Goal: Task Accomplishment & Management: Manage account settings

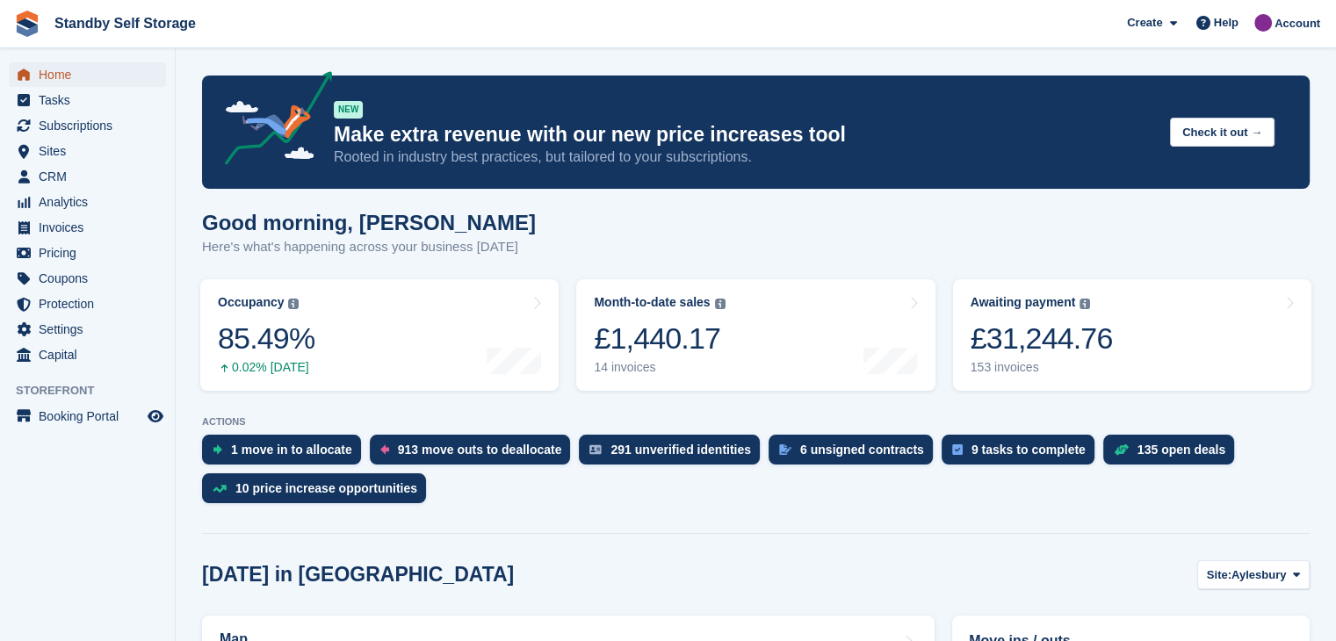
drag, startPoint x: 54, startPoint y: 74, endPoint x: 68, endPoint y: 81, distance: 16.5
click at [54, 74] on span "Home" at bounding box center [91, 74] width 105 height 25
click at [52, 154] on span "Sites" at bounding box center [91, 151] width 105 height 25
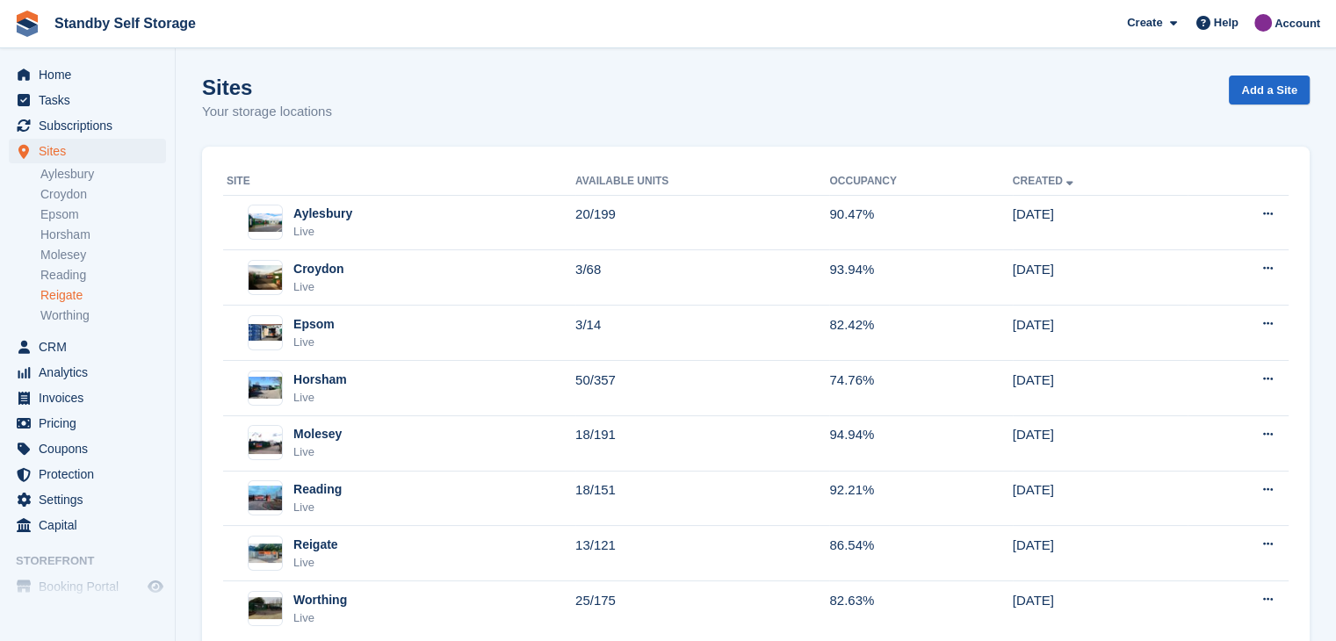
click at [61, 295] on link "Reigate" at bounding box center [103, 295] width 126 height 17
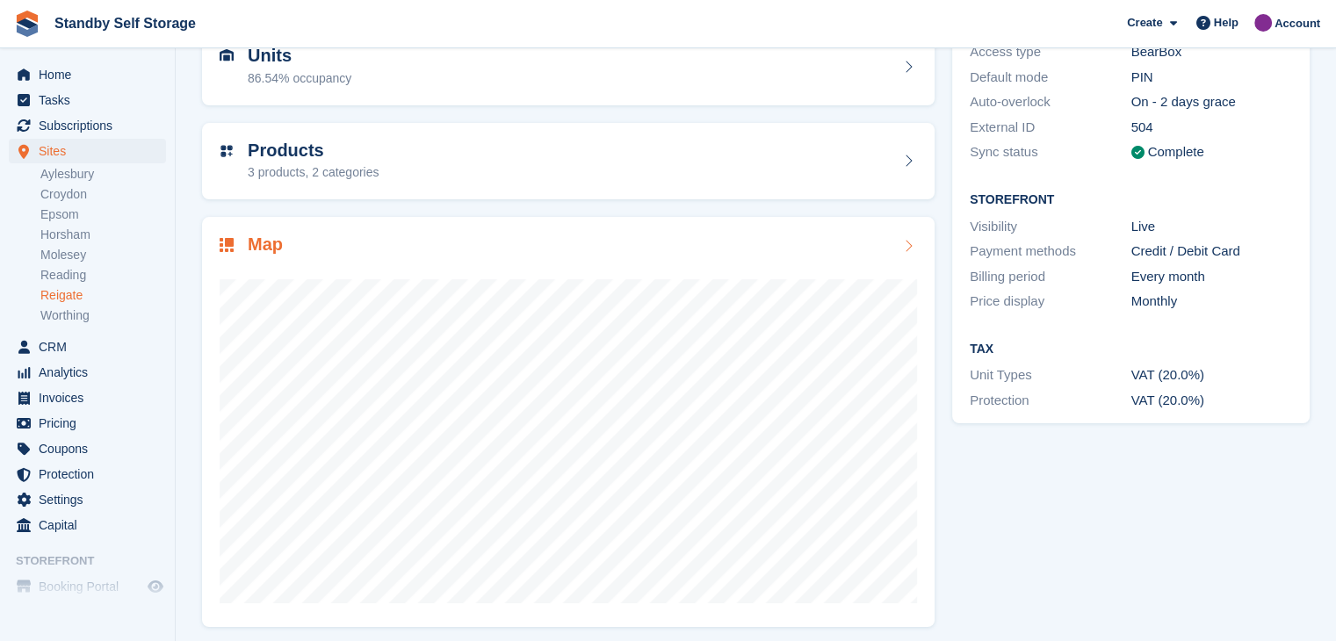
scroll to position [202, 0]
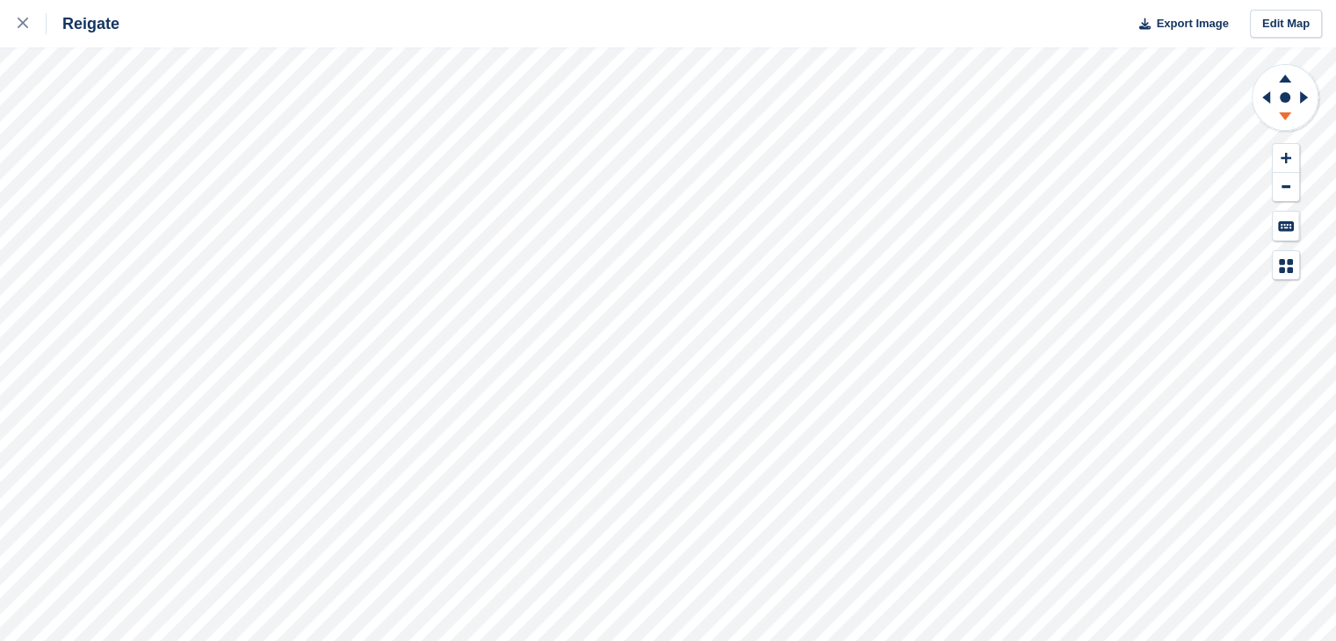
click at [1286, 118] on icon at bounding box center [1285, 119] width 46 height 22
click at [1285, 77] on icon at bounding box center [1285, 79] width 12 height 8
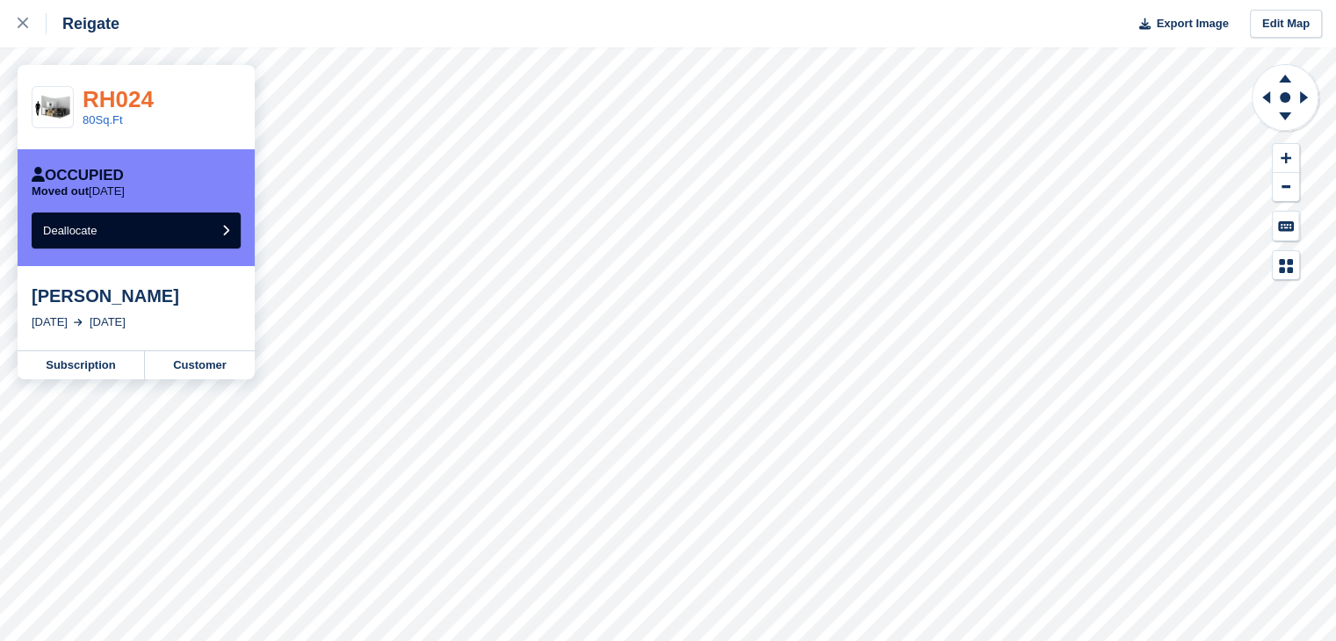
click at [115, 96] on link "RH024" at bounding box center [118, 99] width 71 height 26
click at [21, 22] on icon at bounding box center [23, 23] width 11 height 11
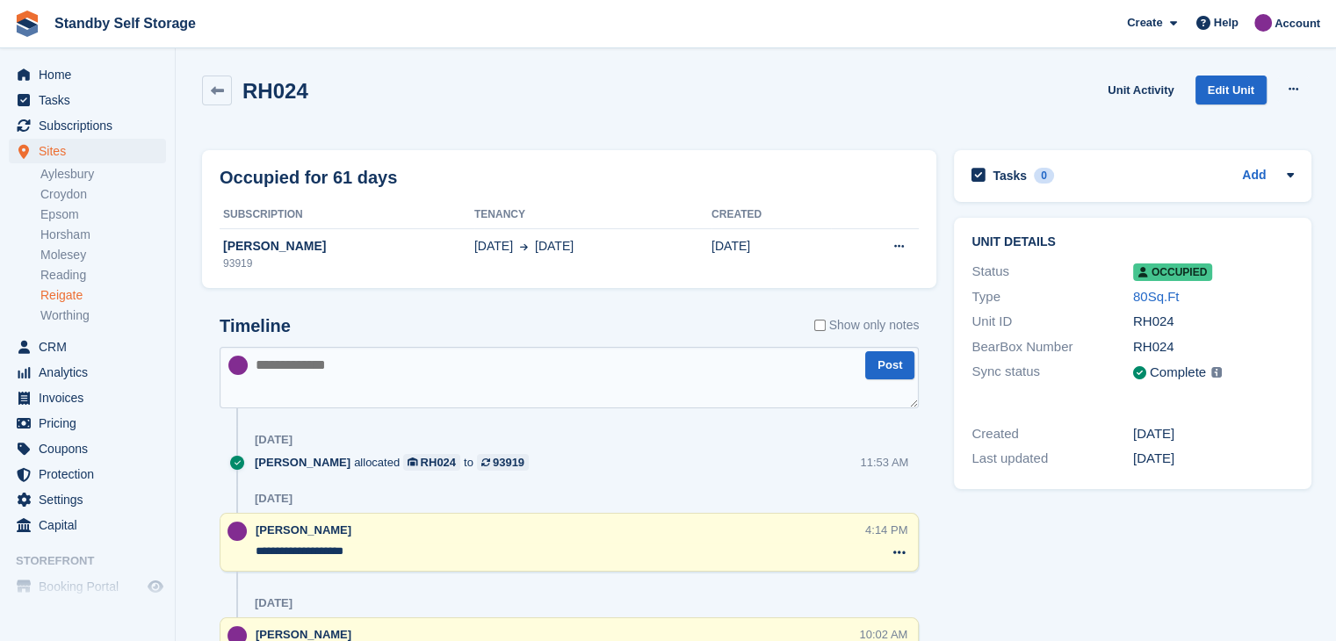
click at [348, 370] on textarea at bounding box center [569, 377] width 699 height 61
type textarea "**********"
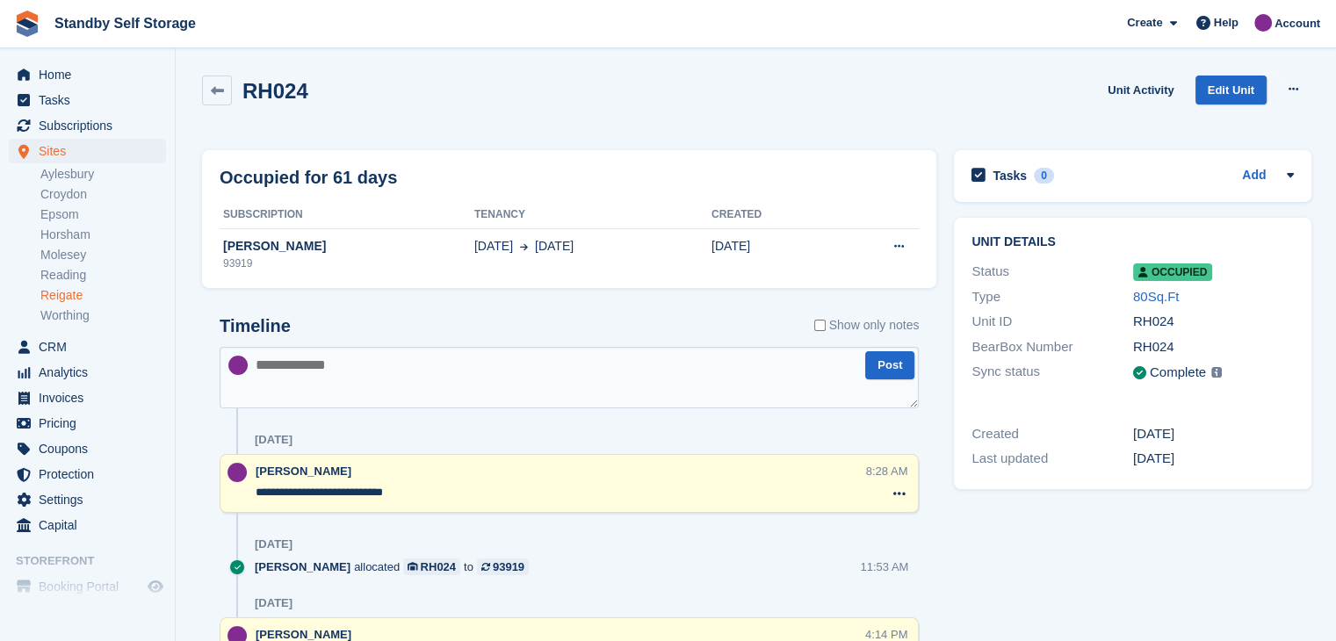
click at [58, 292] on link "Reigate" at bounding box center [103, 295] width 126 height 17
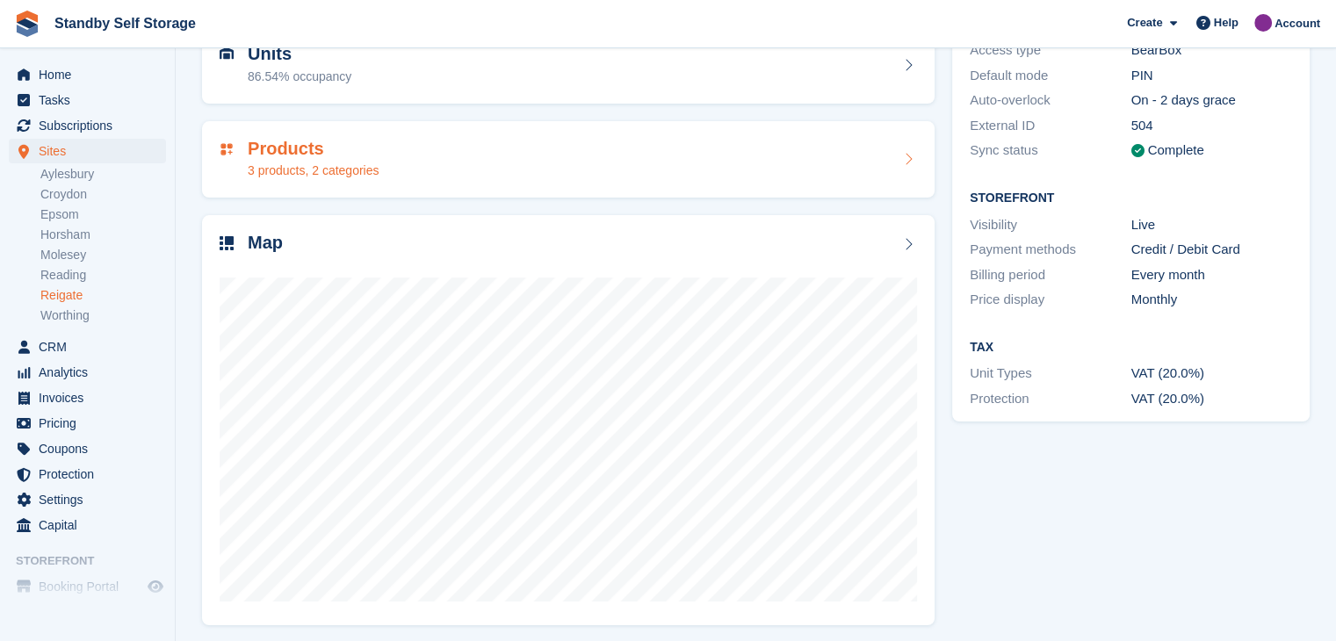
scroll to position [202, 0]
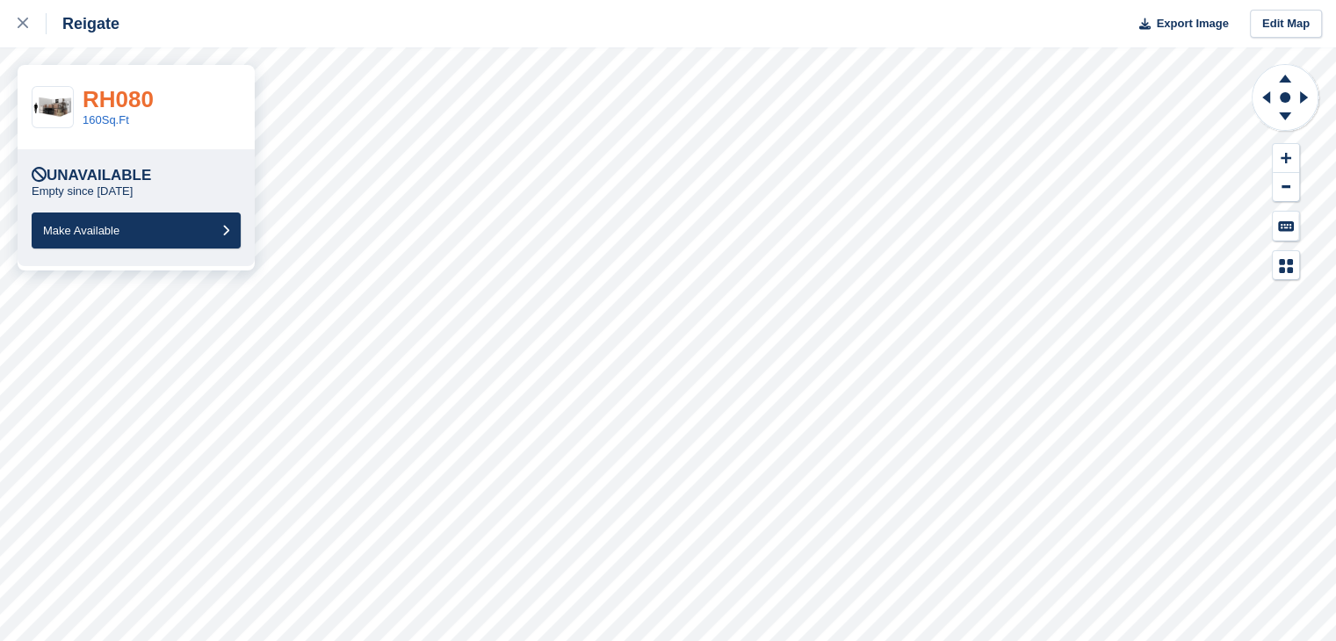
click at [119, 97] on link "RH080" at bounding box center [118, 99] width 71 height 26
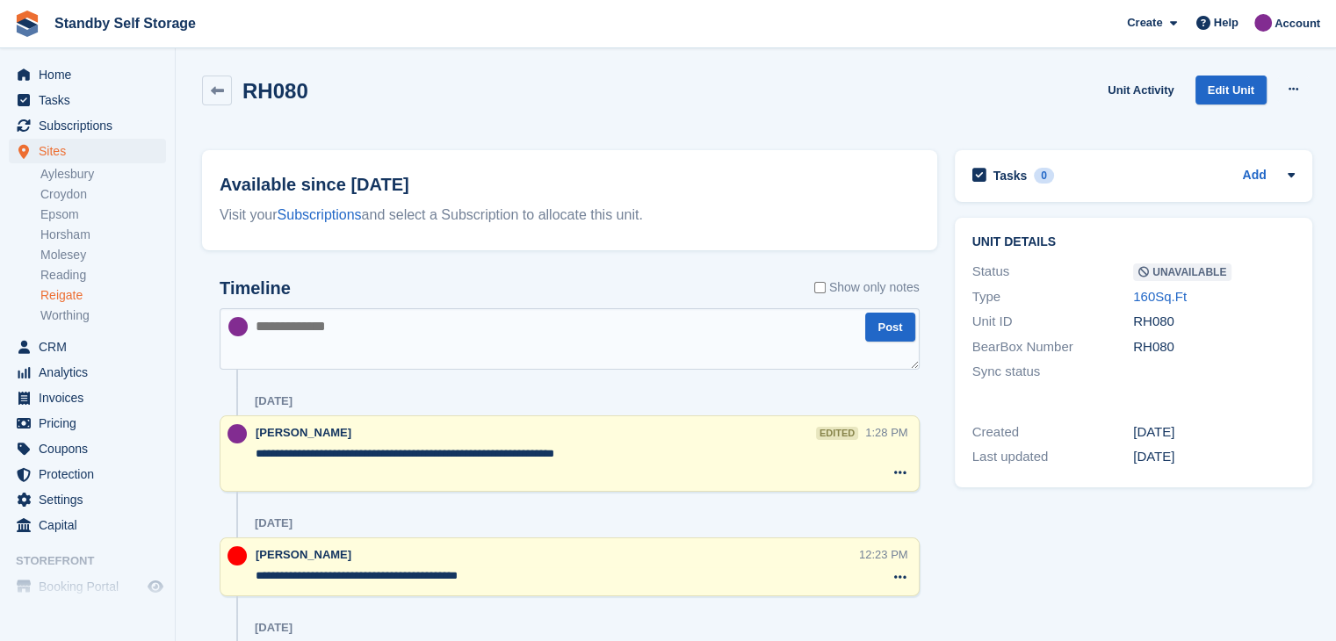
click at [58, 299] on link "Reigate" at bounding box center [103, 295] width 126 height 17
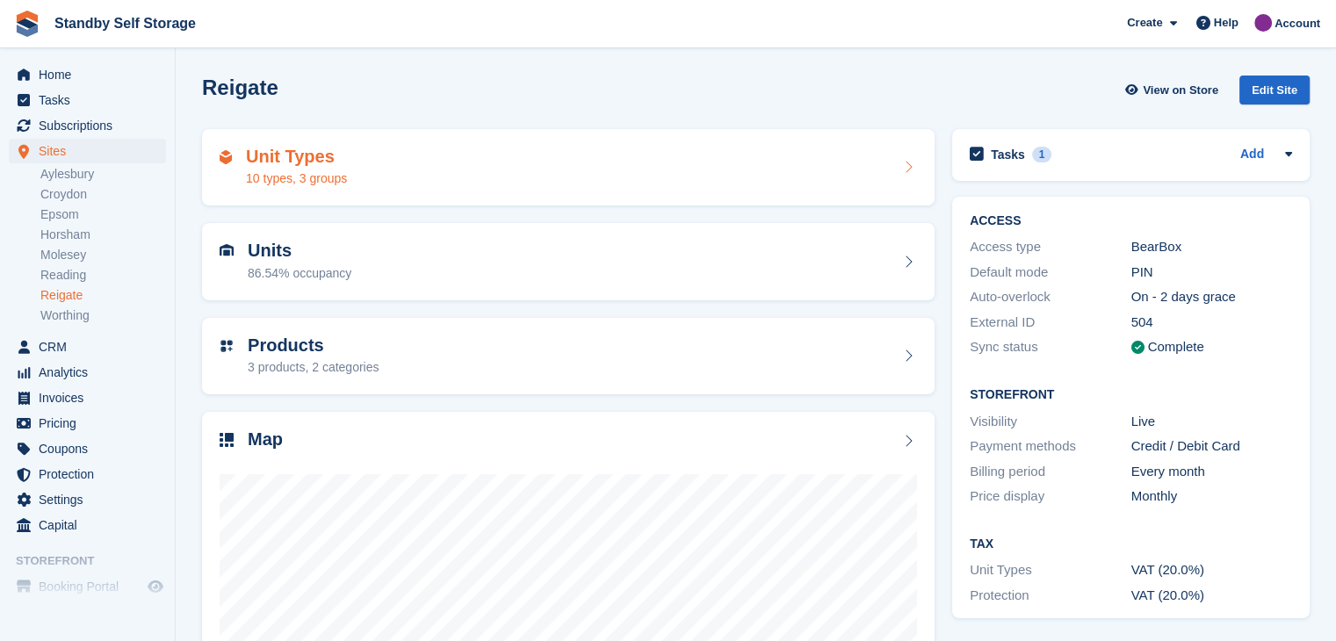
click at [356, 204] on div "Unit Types 10 types, 3 groups" at bounding box center [568, 167] width 732 height 77
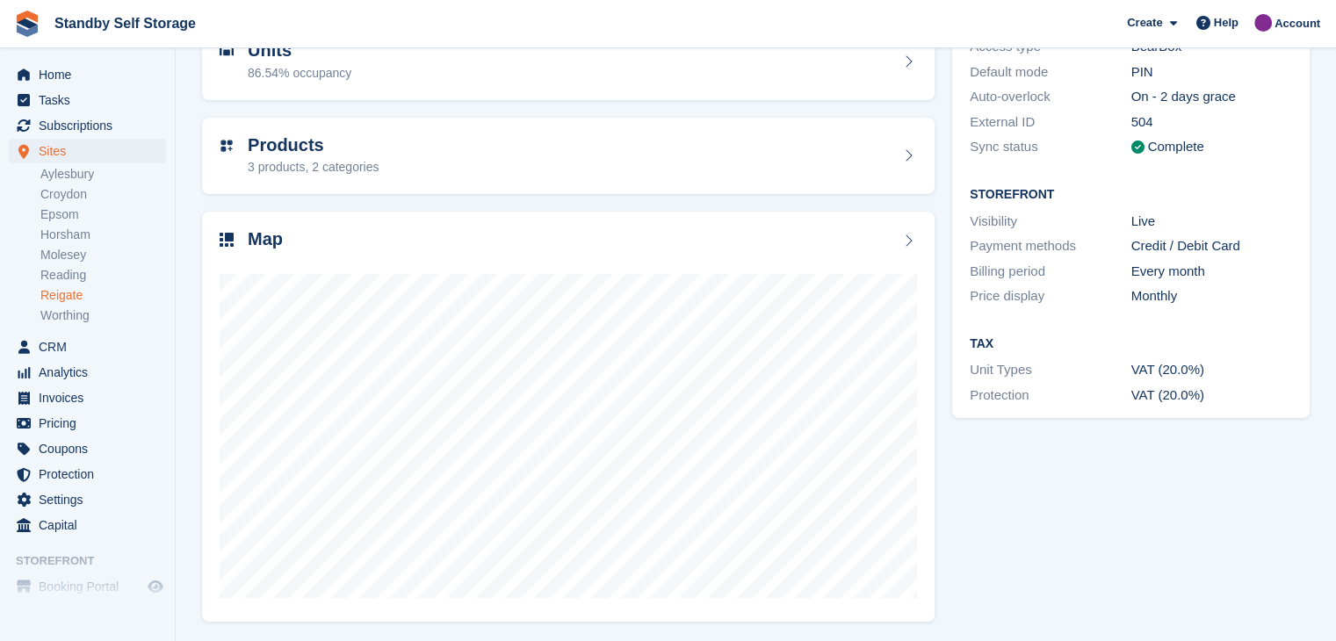
scroll to position [202, 0]
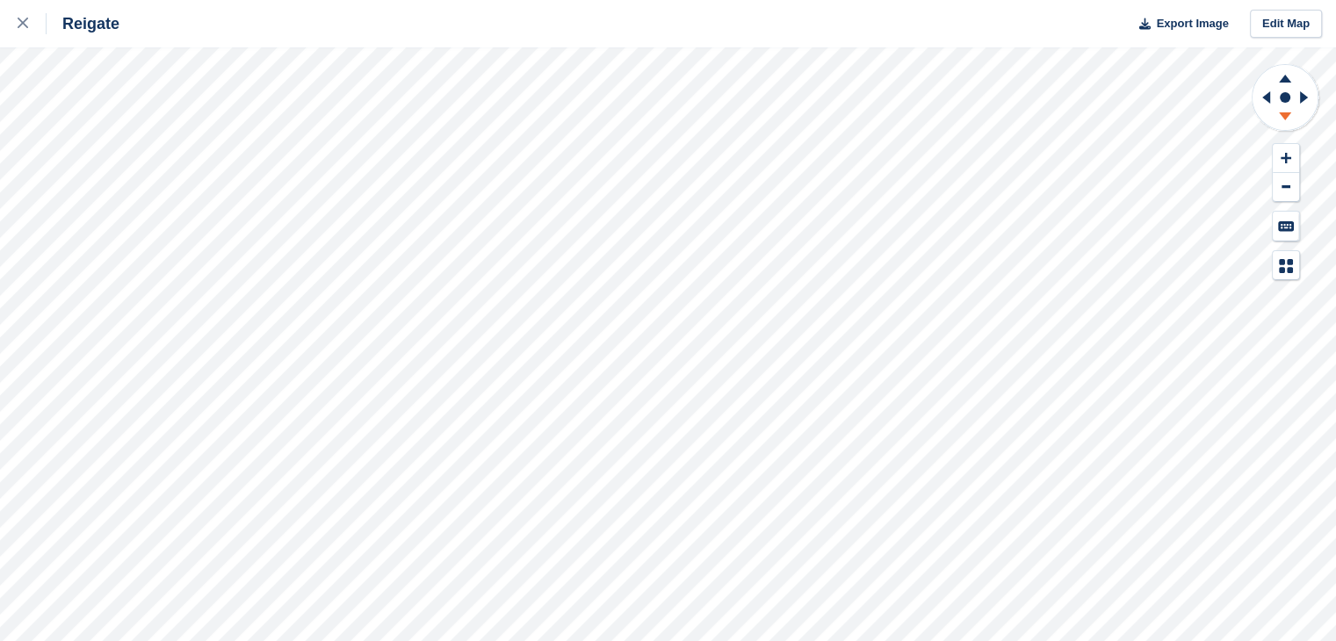
click at [1286, 120] on icon at bounding box center [1285, 119] width 46 height 22
click at [1286, 117] on icon at bounding box center [1285, 116] width 12 height 8
click at [1263, 95] on icon at bounding box center [1263, 98] width 22 height 46
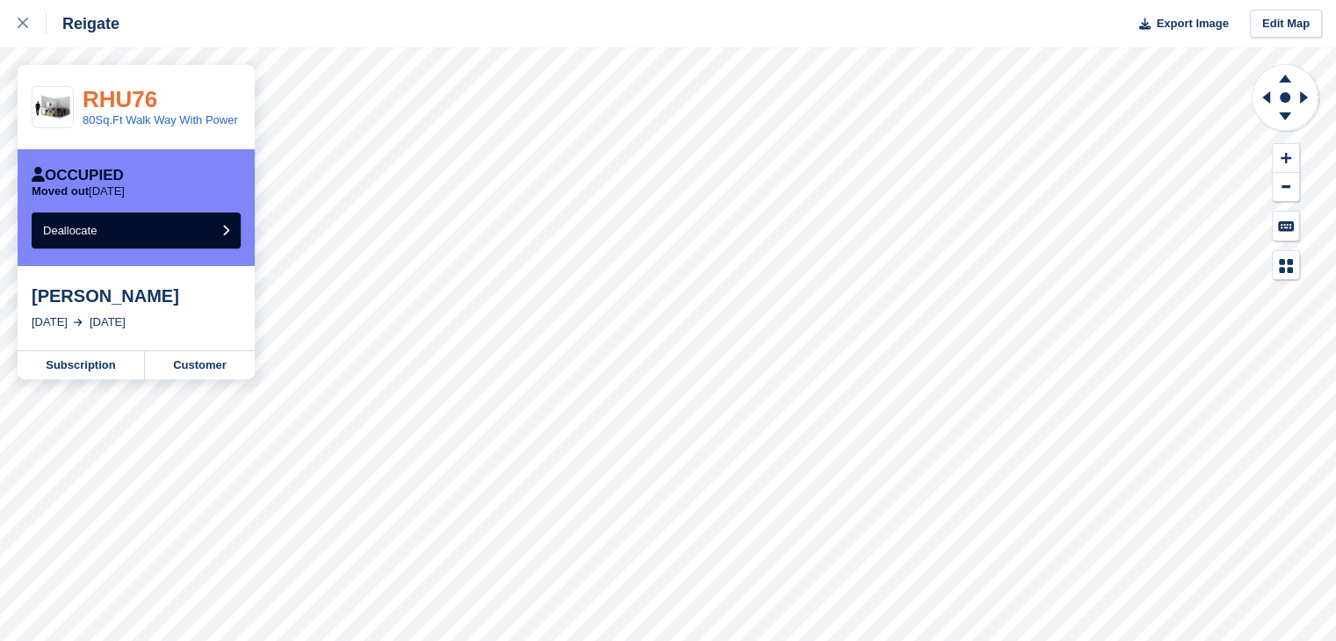
click at [110, 97] on link "RHU76" at bounding box center [120, 99] width 75 height 26
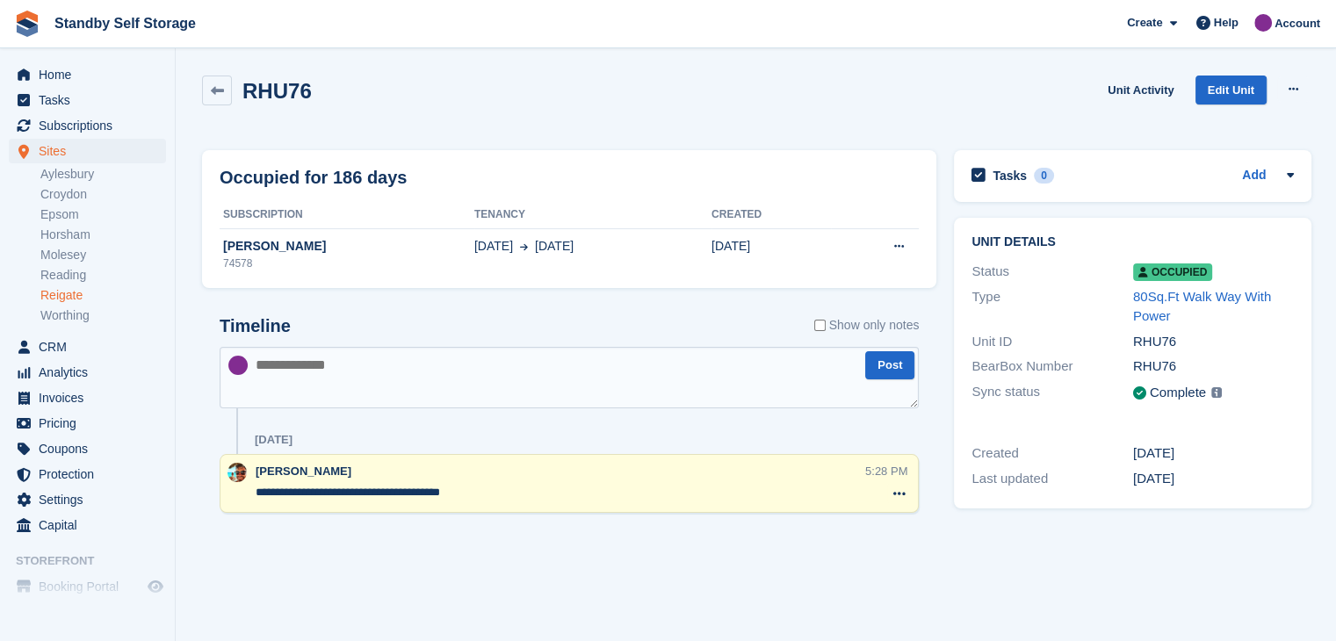
click at [341, 377] on textarea at bounding box center [569, 377] width 699 height 61
click at [299, 360] on textarea "**********" at bounding box center [569, 377] width 699 height 61
click at [457, 372] on textarea "**********" at bounding box center [569, 377] width 699 height 61
type textarea "**********"
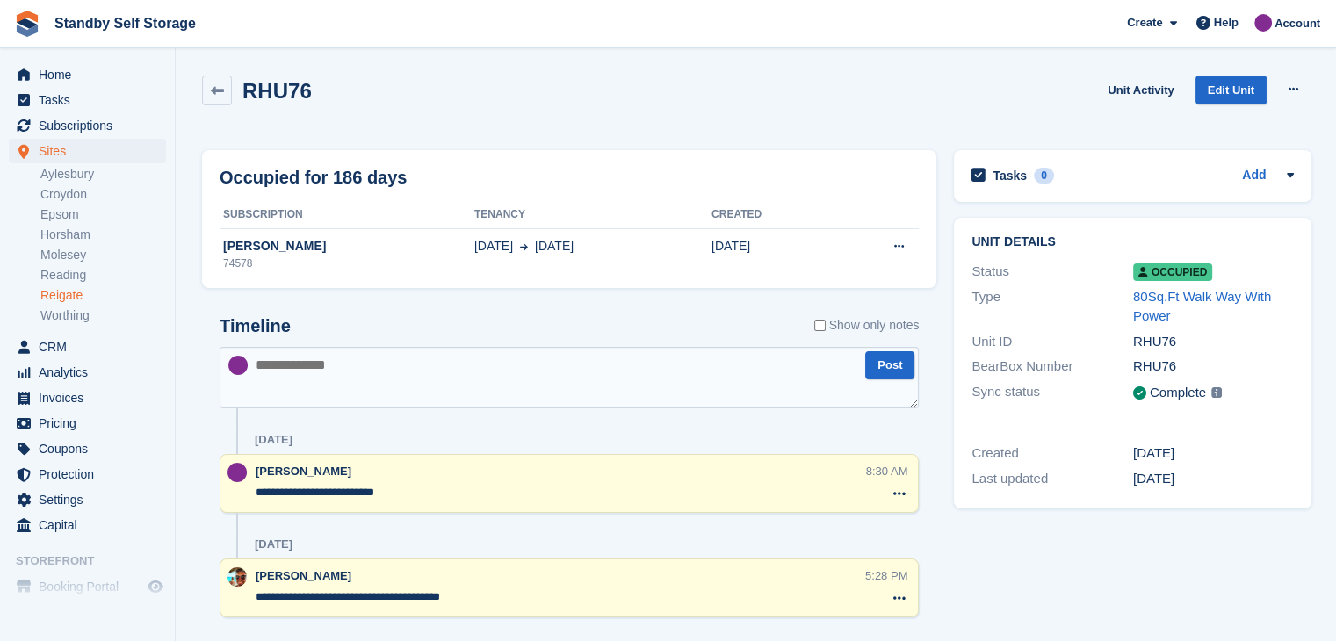
click at [63, 296] on link "Reigate" at bounding box center [103, 295] width 126 height 17
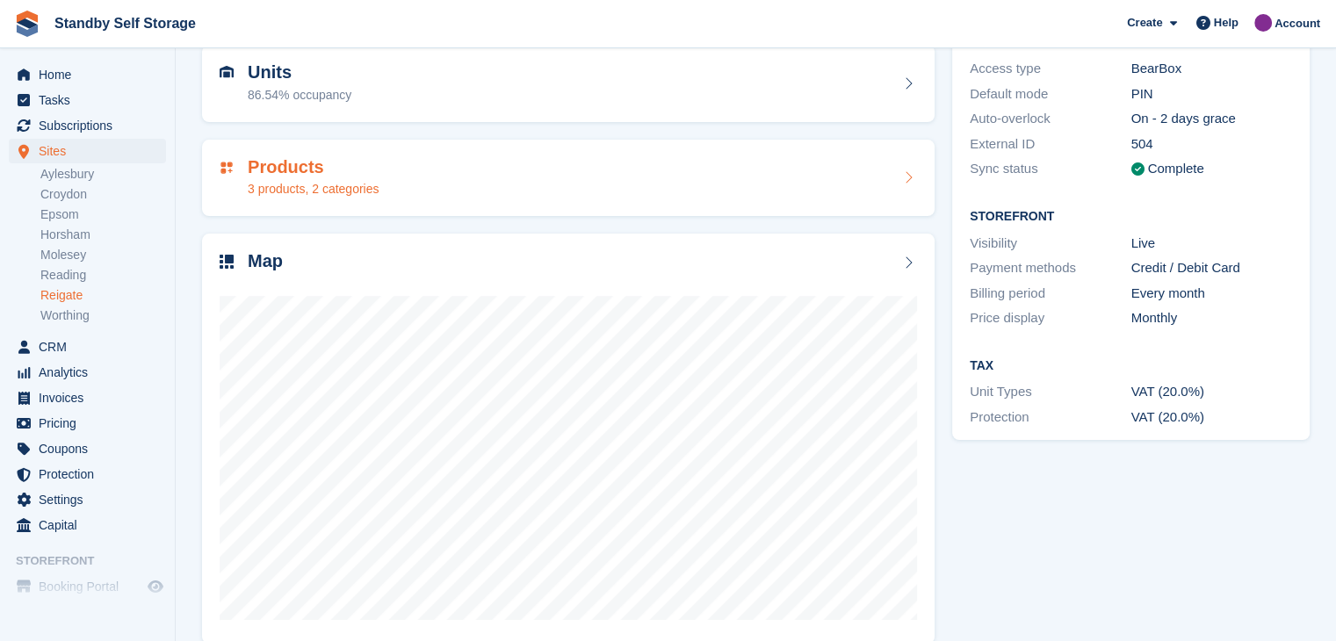
scroll to position [202, 0]
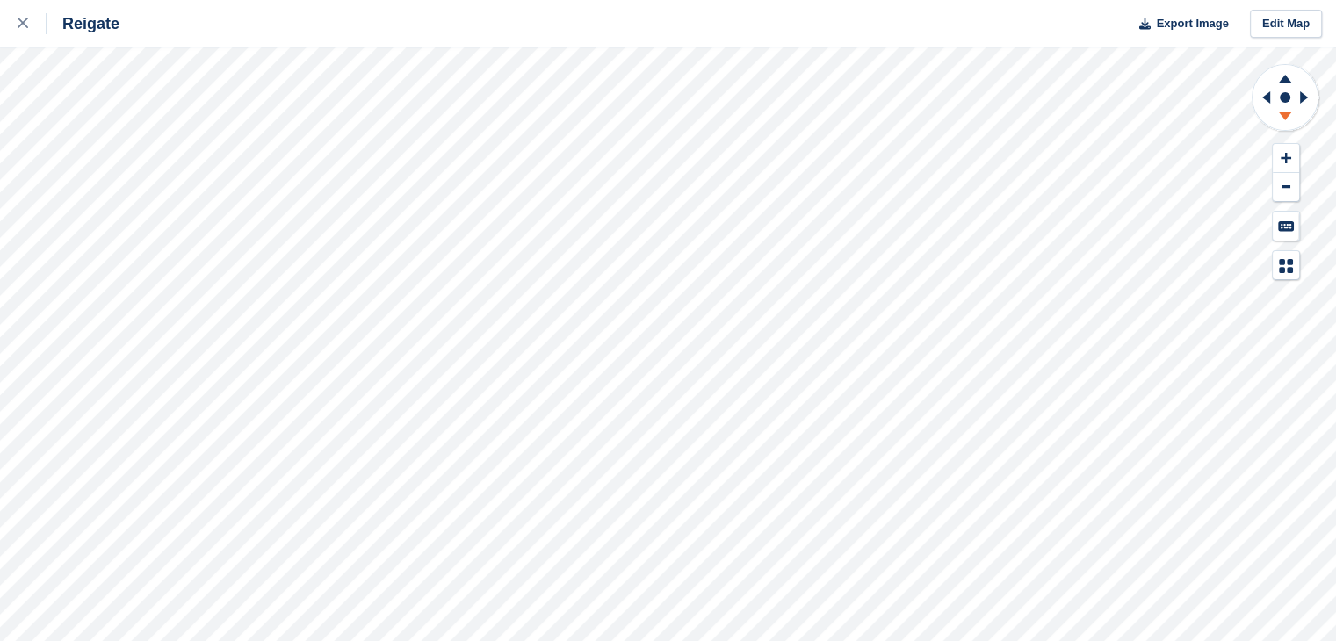
click at [1279, 114] on icon at bounding box center [1285, 119] width 46 height 22
click at [1264, 248] on div at bounding box center [1284, 171] width 69 height 217
click at [1301, 98] on icon at bounding box center [1304, 97] width 8 height 12
click at [1285, 119] on icon at bounding box center [1285, 116] width 12 height 8
click at [1282, 77] on icon at bounding box center [1285, 79] width 12 height 8
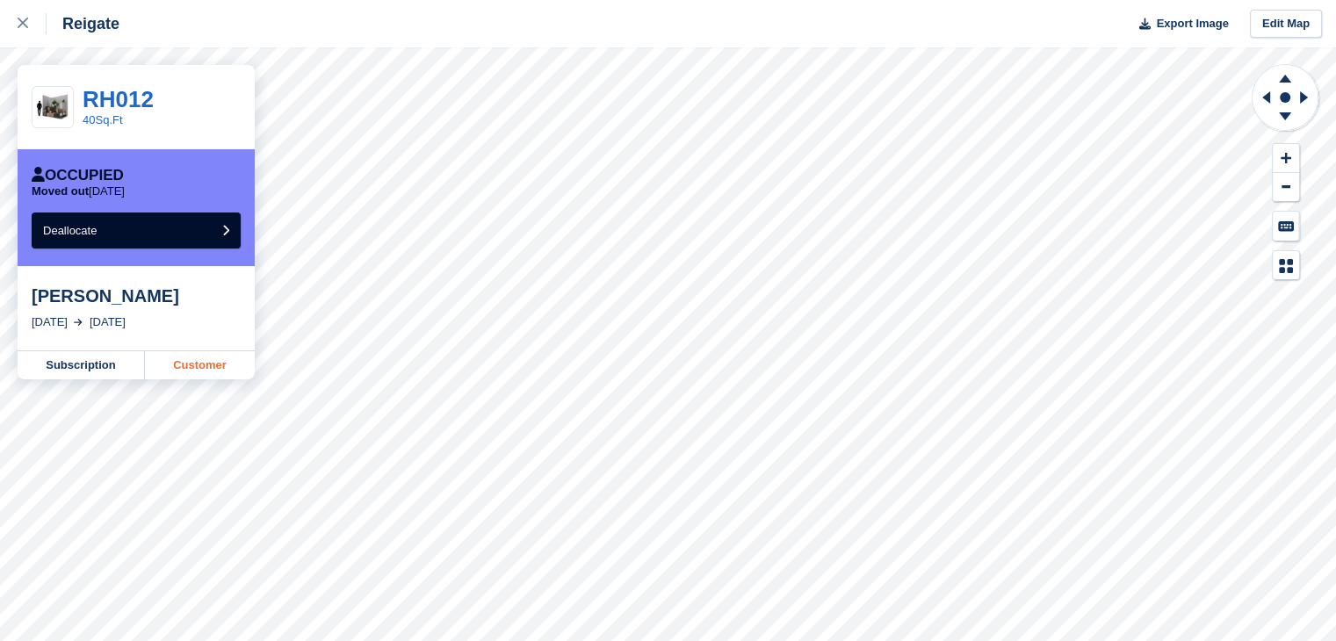
click at [193, 367] on link "Customer" at bounding box center [200, 365] width 110 height 28
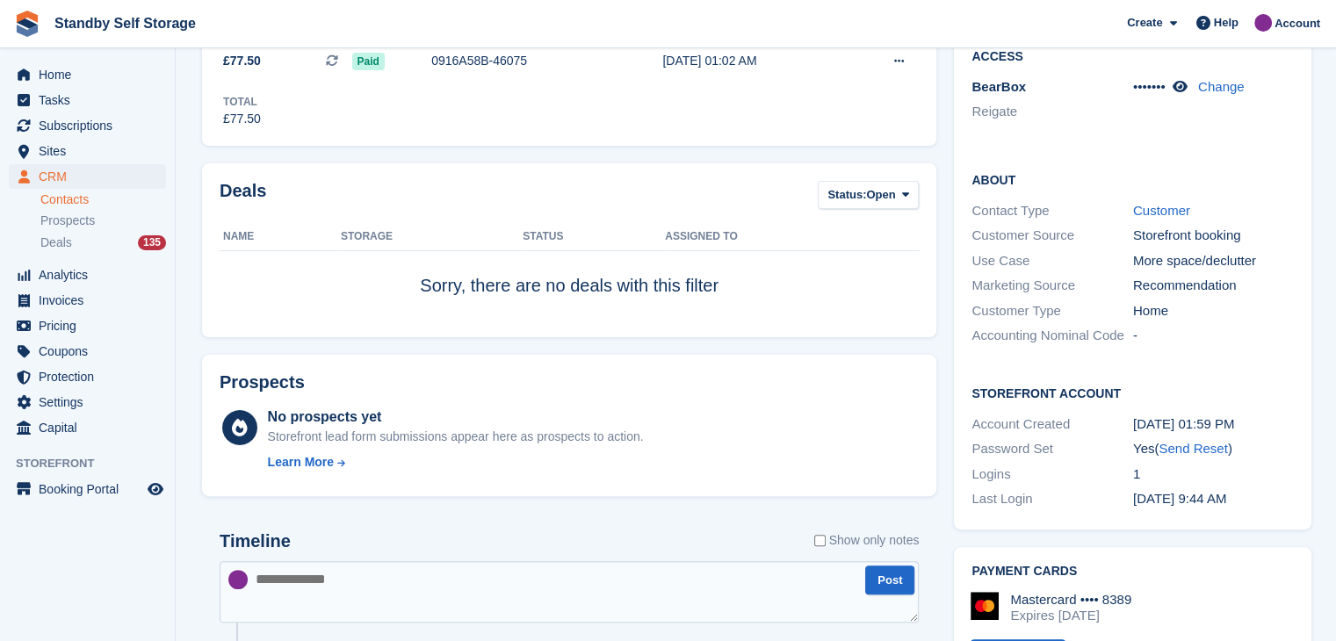
scroll to position [439, 0]
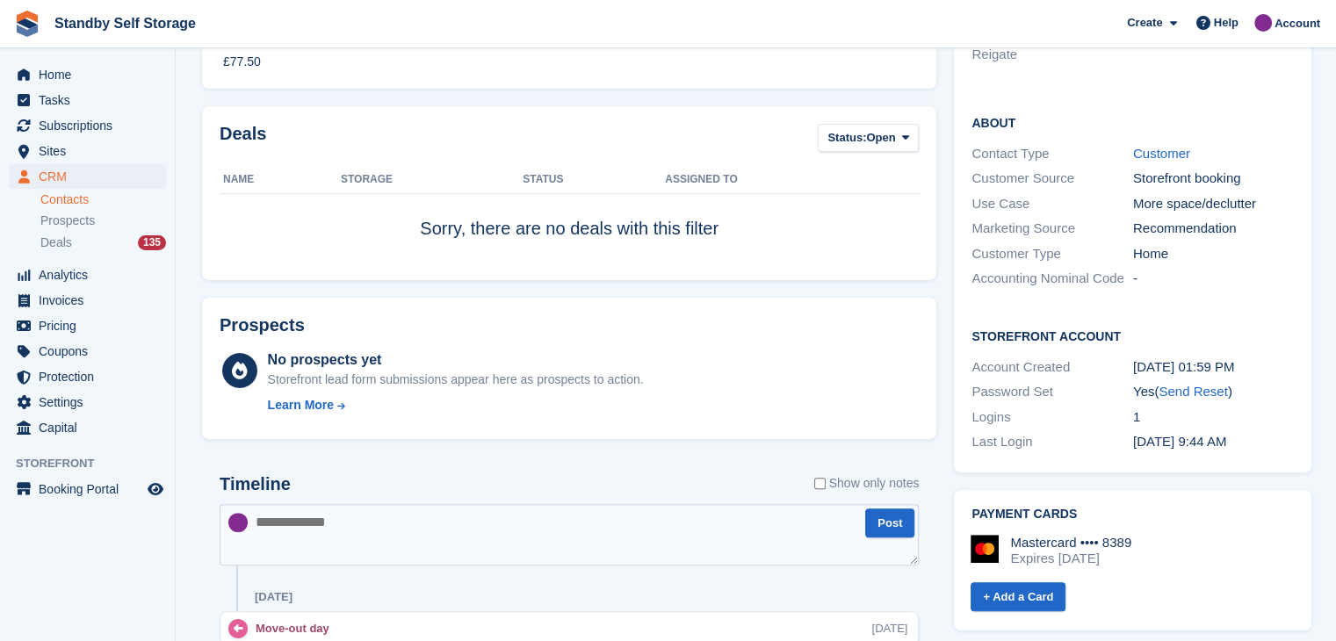
click at [403, 535] on textarea at bounding box center [569, 534] width 699 height 61
type textarea "**********"
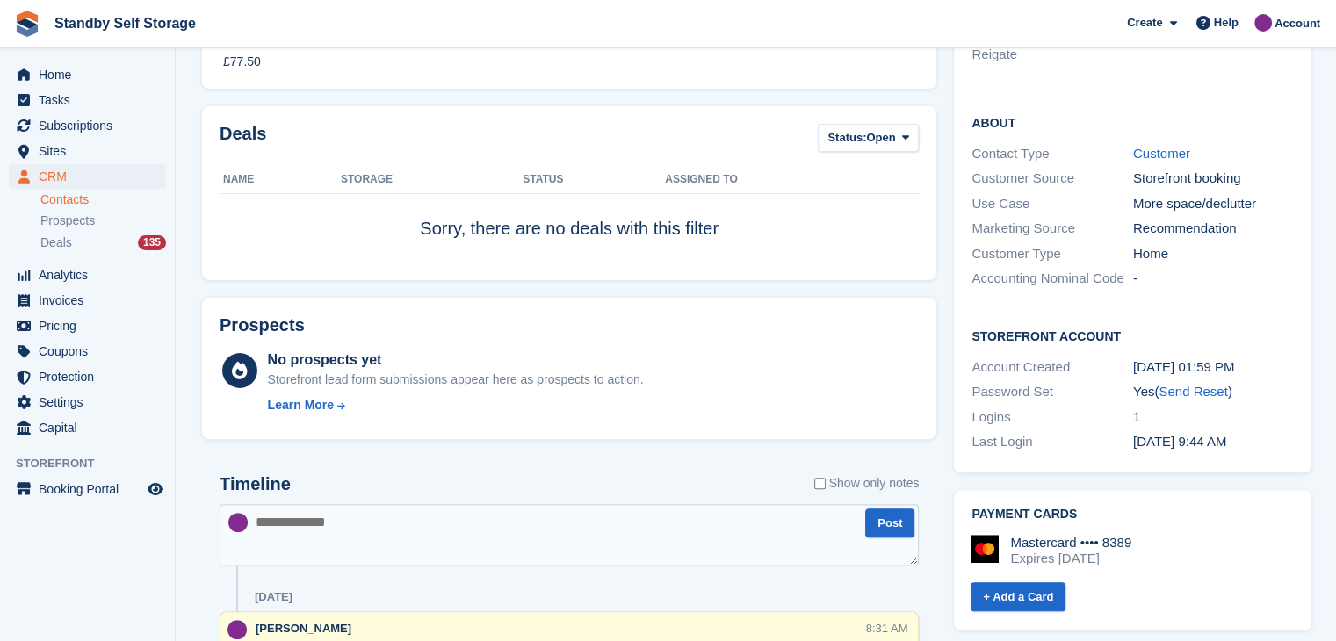
scroll to position [0, 0]
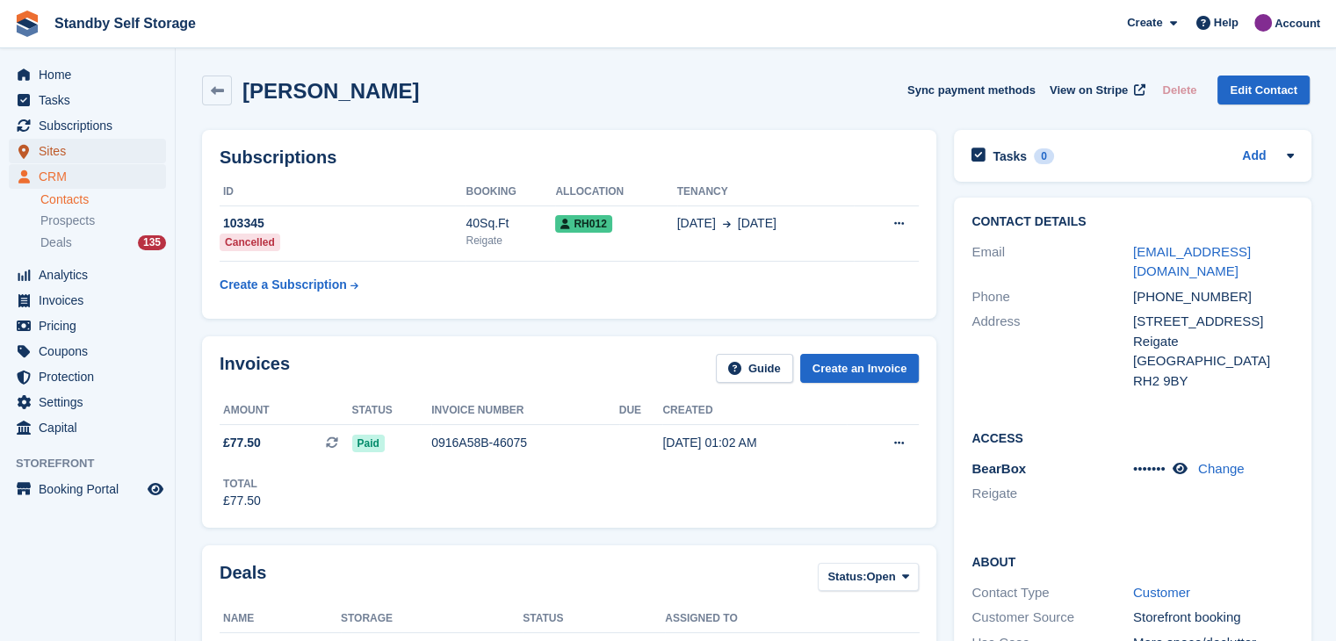
click at [47, 148] on span "Sites" at bounding box center [91, 151] width 105 height 25
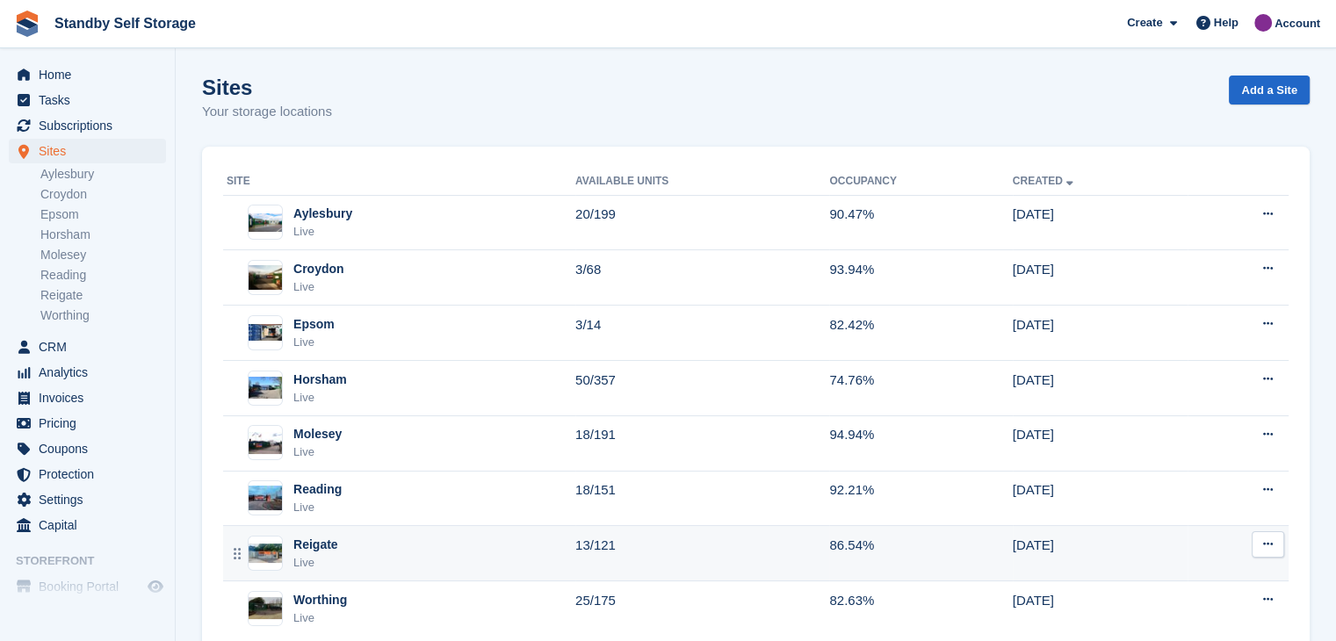
click at [305, 539] on div "Reigate" at bounding box center [315, 545] width 45 height 18
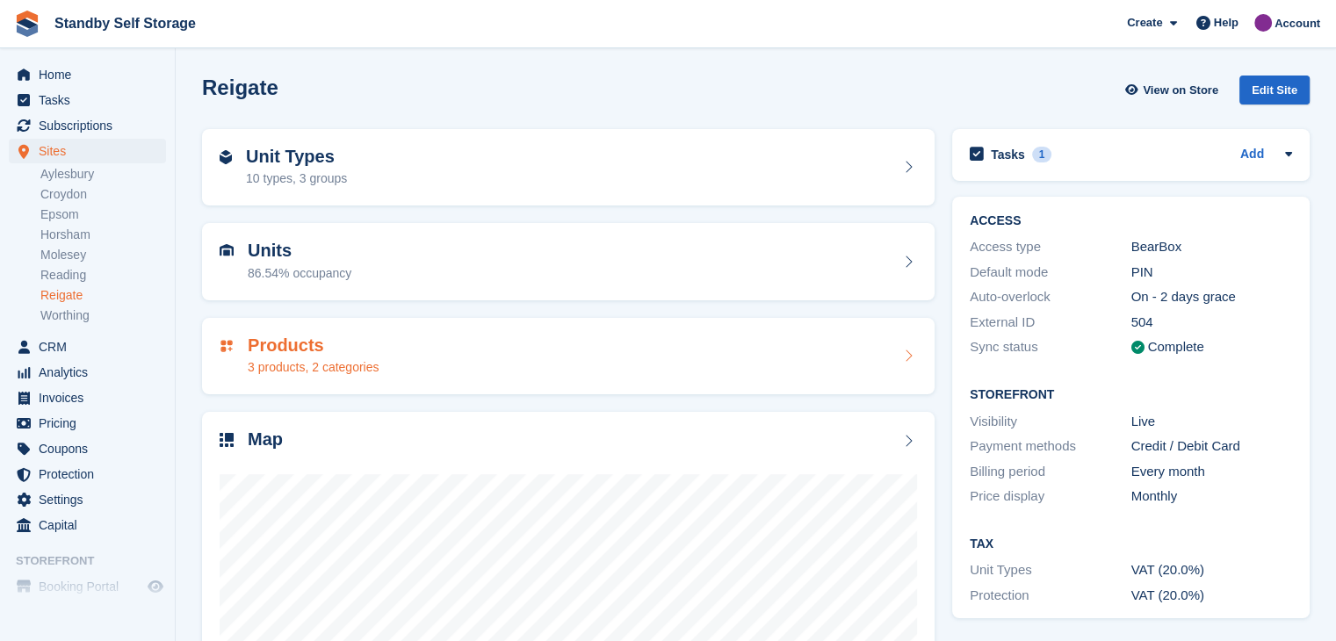
scroll to position [202, 0]
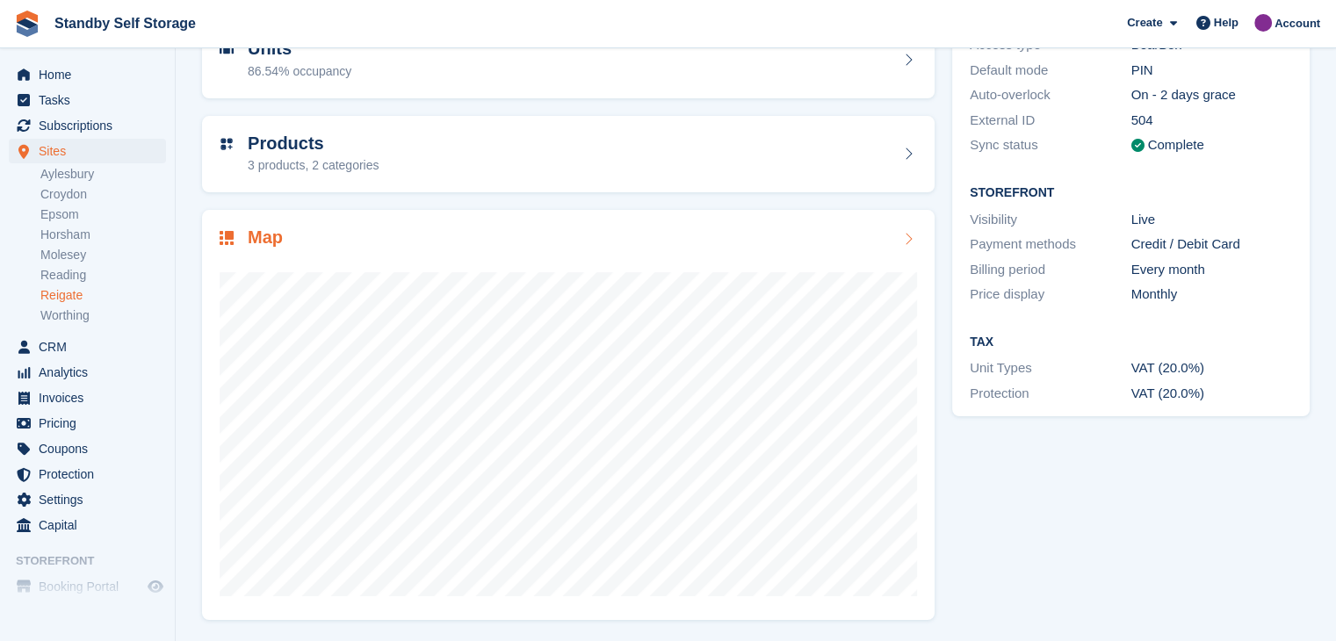
click at [428, 597] on div at bounding box center [568, 437] width 697 height 330
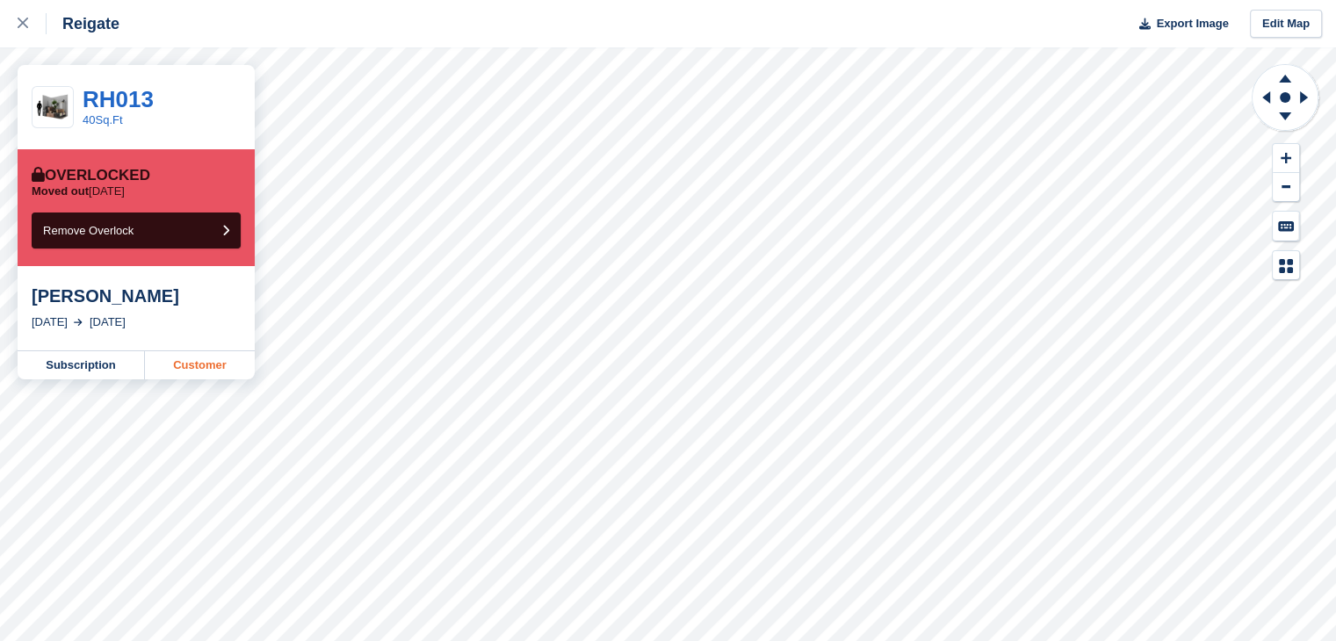
click at [194, 371] on link "Customer" at bounding box center [200, 365] width 110 height 28
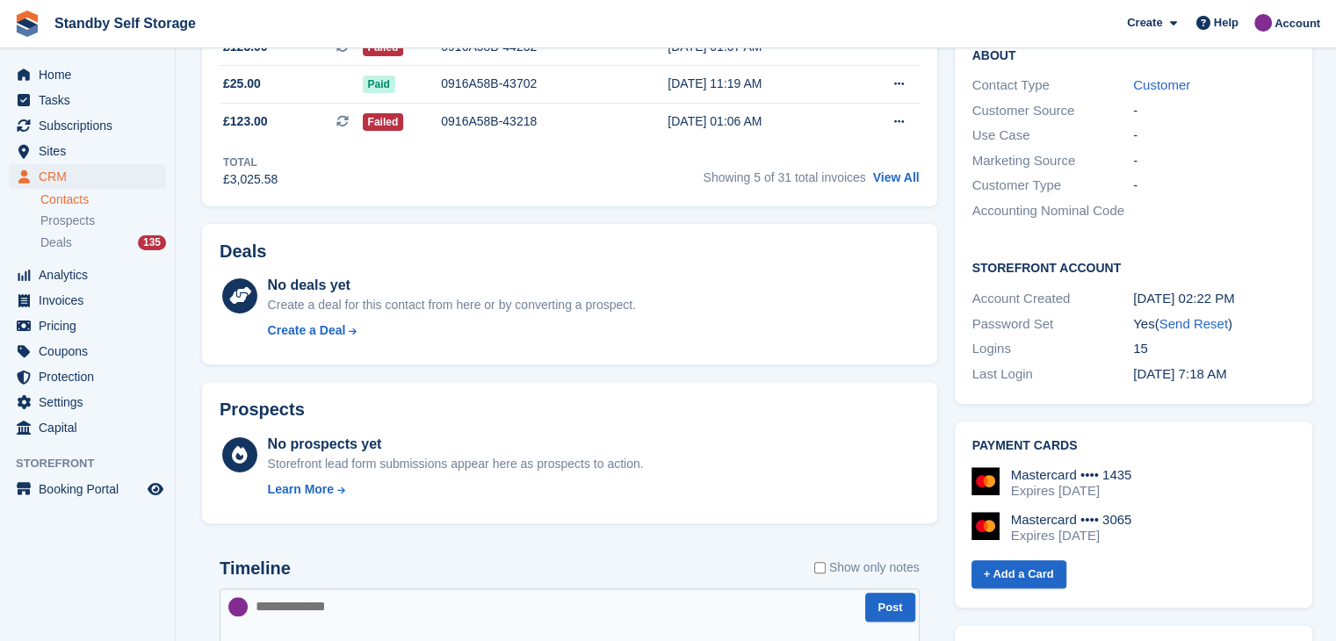
scroll to position [878, 0]
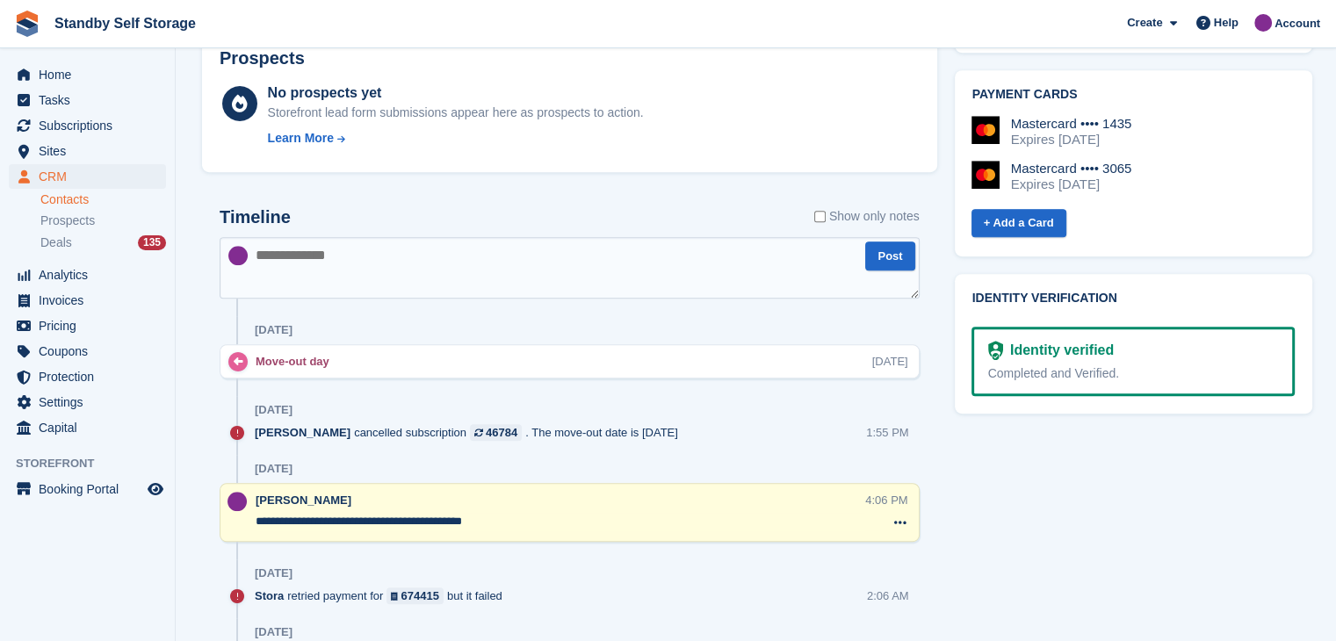
click at [333, 271] on textarea at bounding box center [570, 267] width 700 height 61
drag, startPoint x: 53, startPoint y: 126, endPoint x: 76, endPoint y: 133, distance: 25.0
click at [53, 126] on span "Subscriptions" at bounding box center [91, 125] width 105 height 25
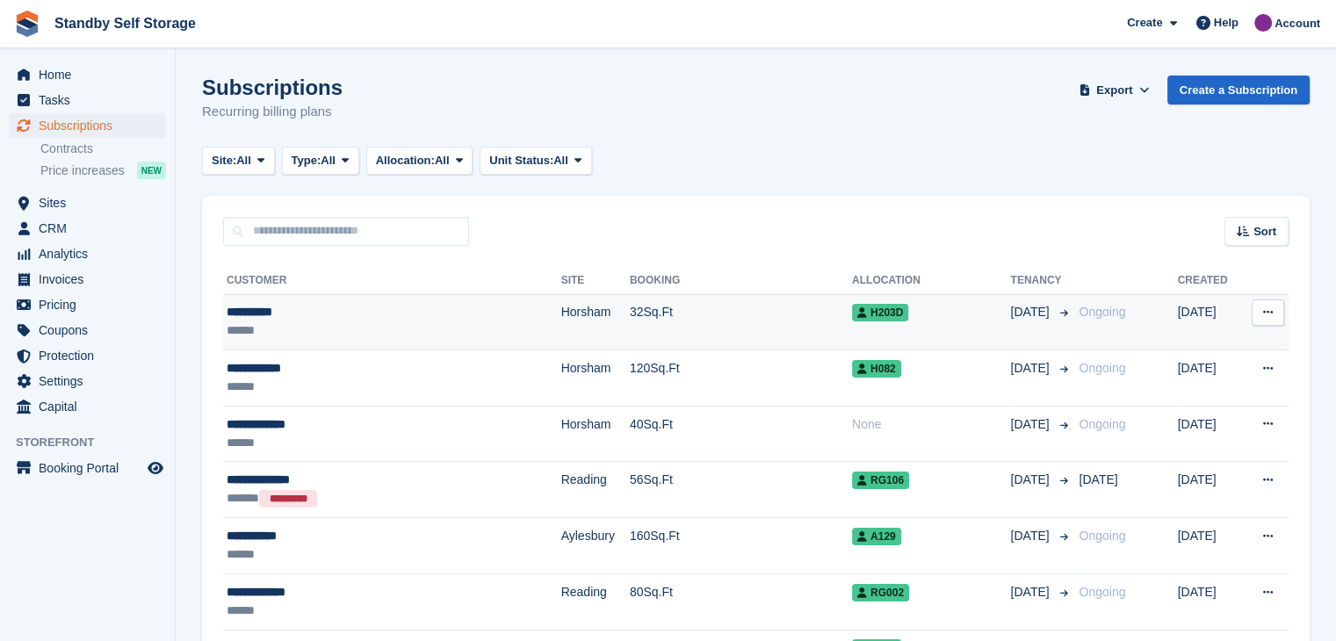
click at [261, 311] on div "**********" at bounding box center [357, 312] width 261 height 18
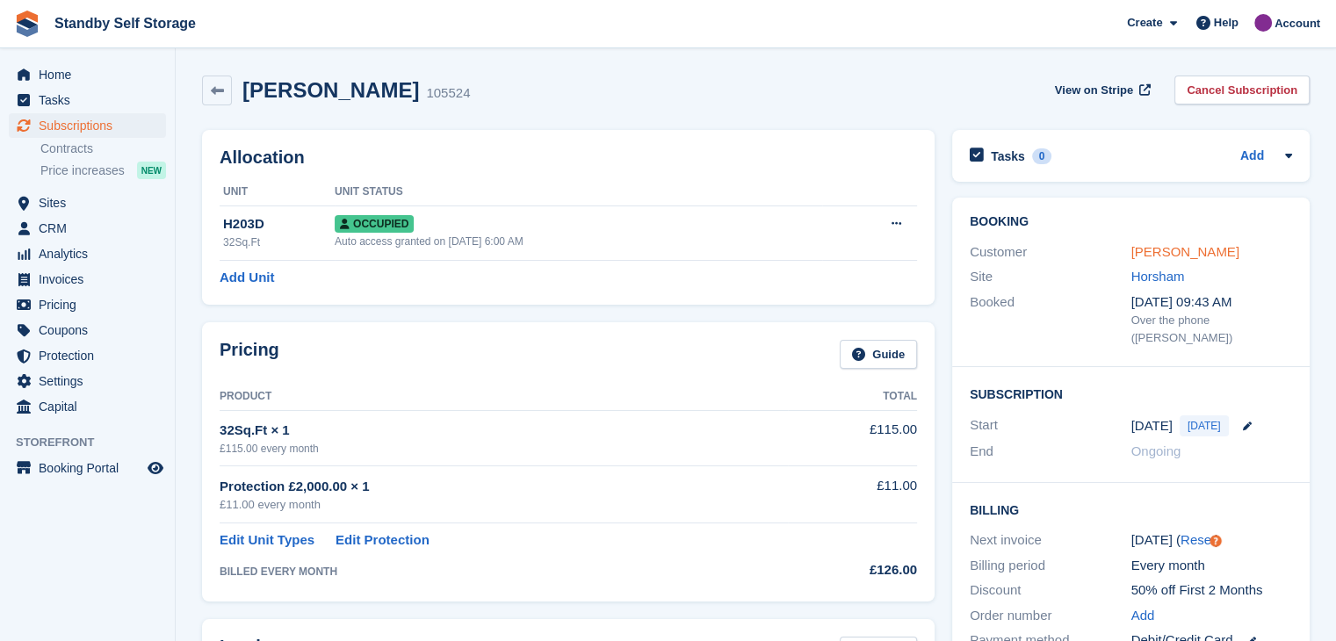
click at [1157, 250] on link "[PERSON_NAME]" at bounding box center [1185, 251] width 108 height 15
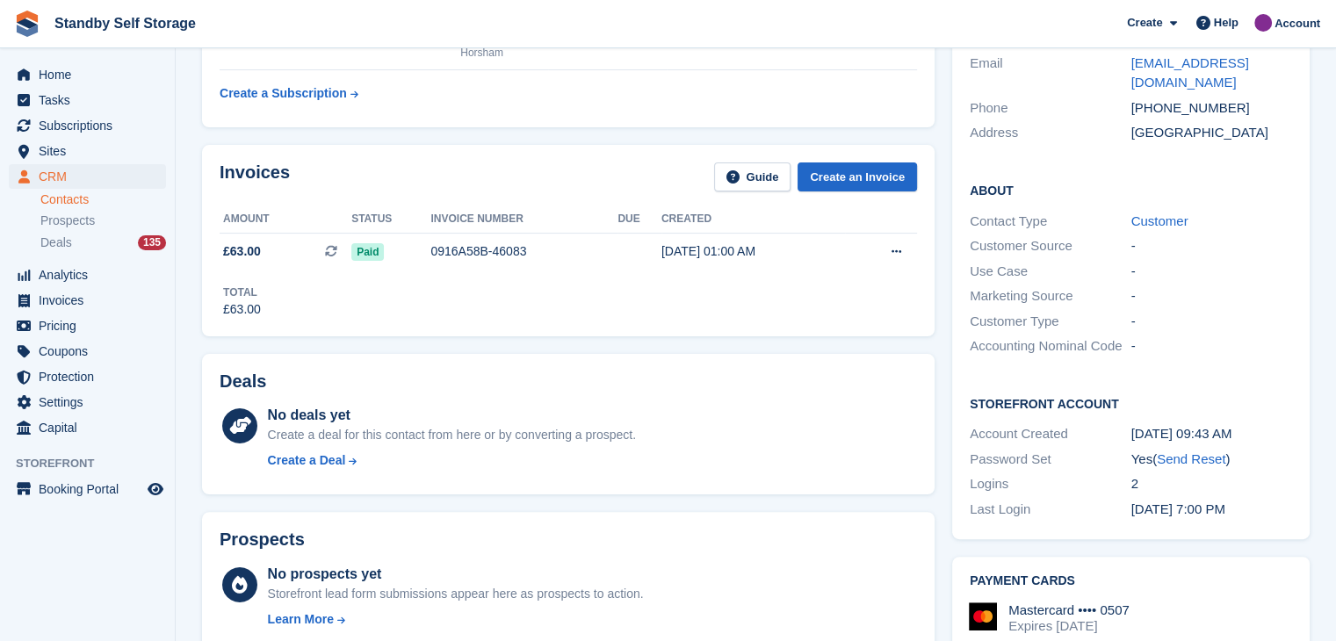
scroll to position [176, 0]
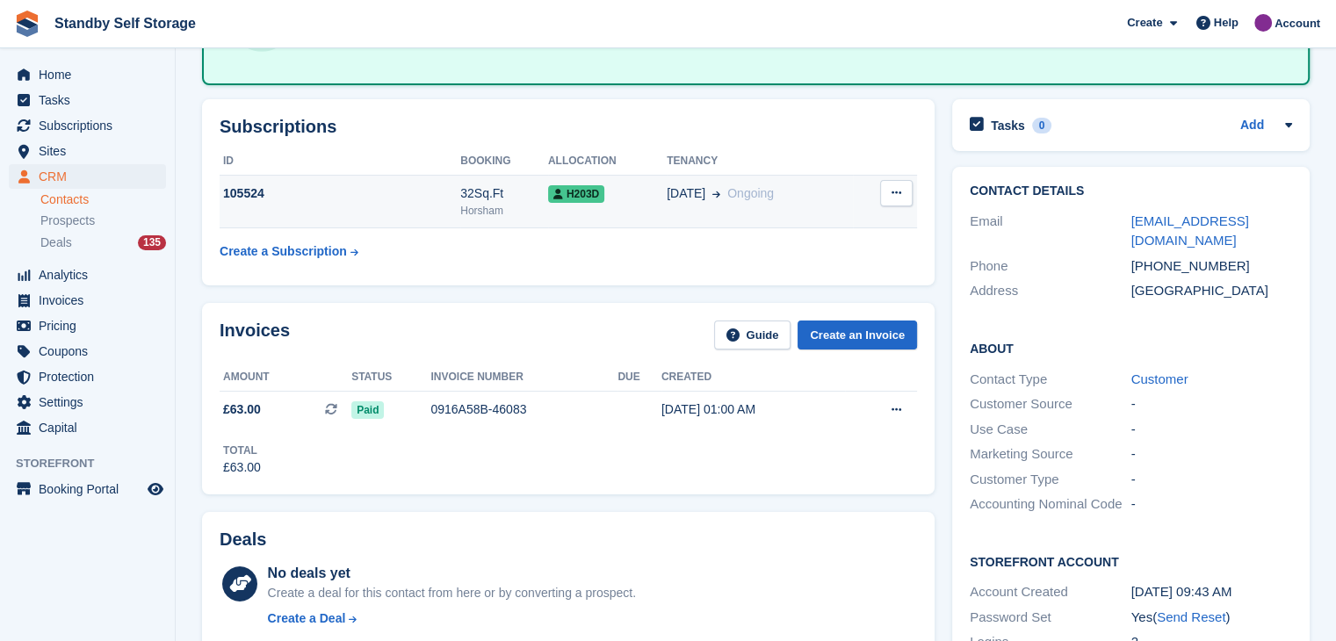
click at [810, 209] on td "03 Sep Ongoing" at bounding box center [759, 202] width 186 height 54
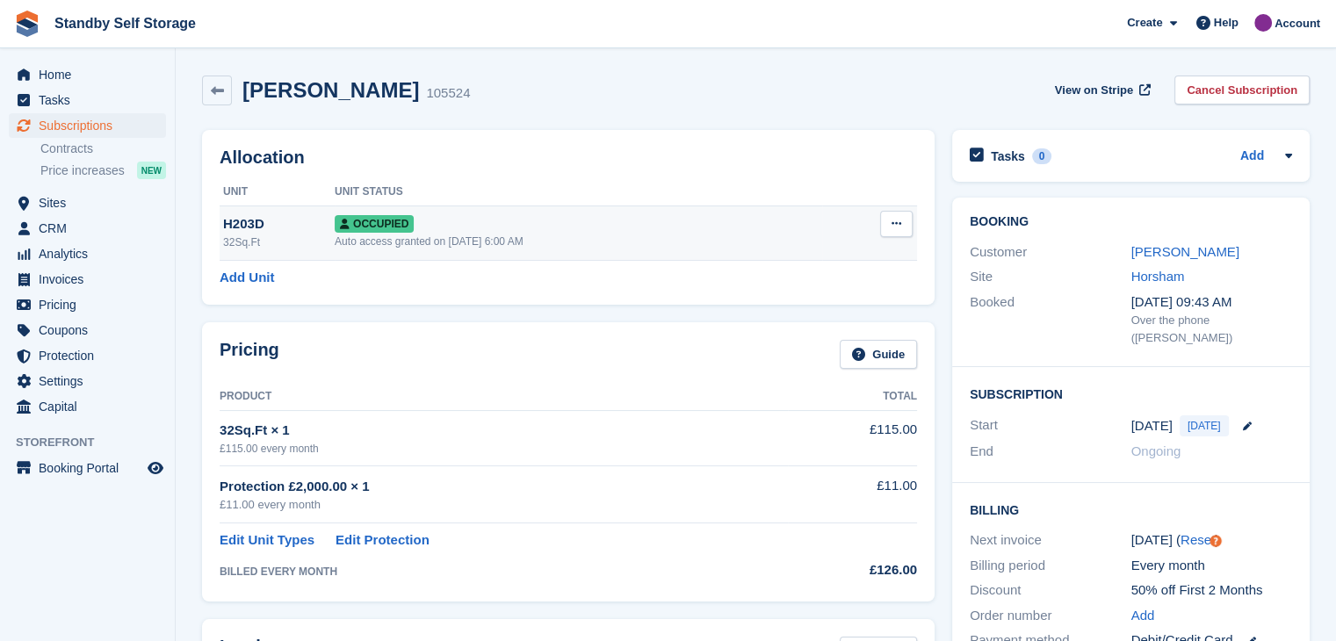
click at [817, 246] on div "Auto access granted on [DATE] 6:00 AM" at bounding box center [578, 242] width 487 height 16
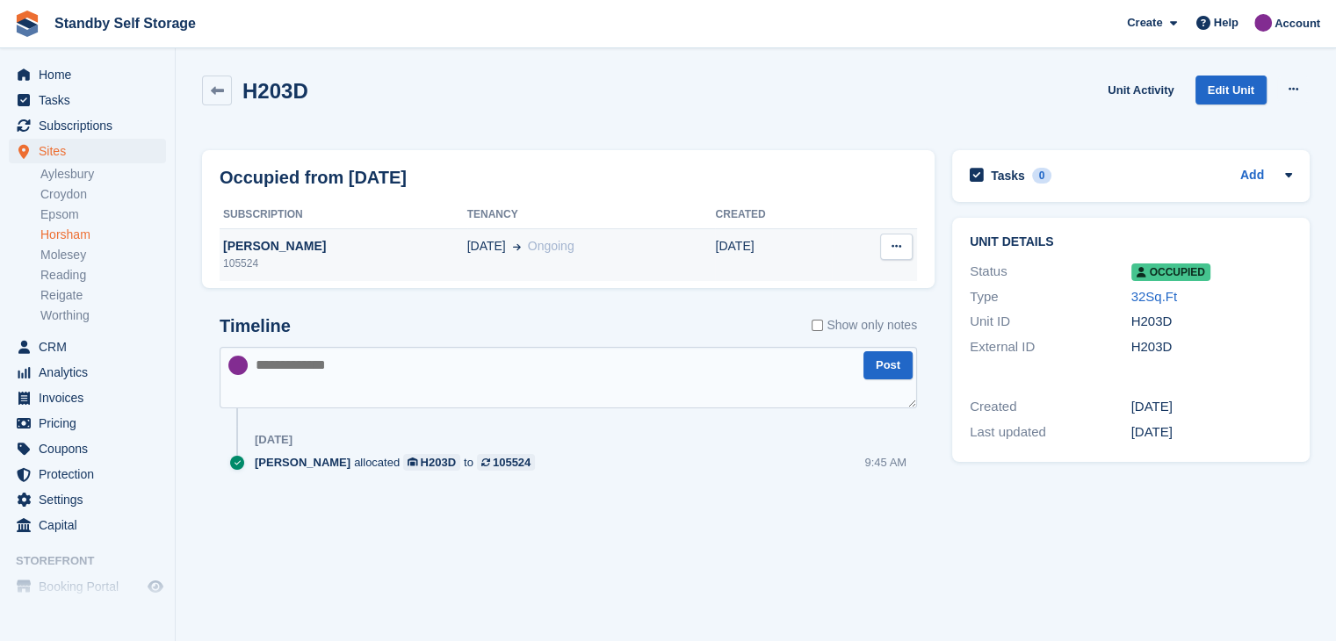
click at [572, 249] on div "03 Sep Ongoing" at bounding box center [591, 246] width 249 height 18
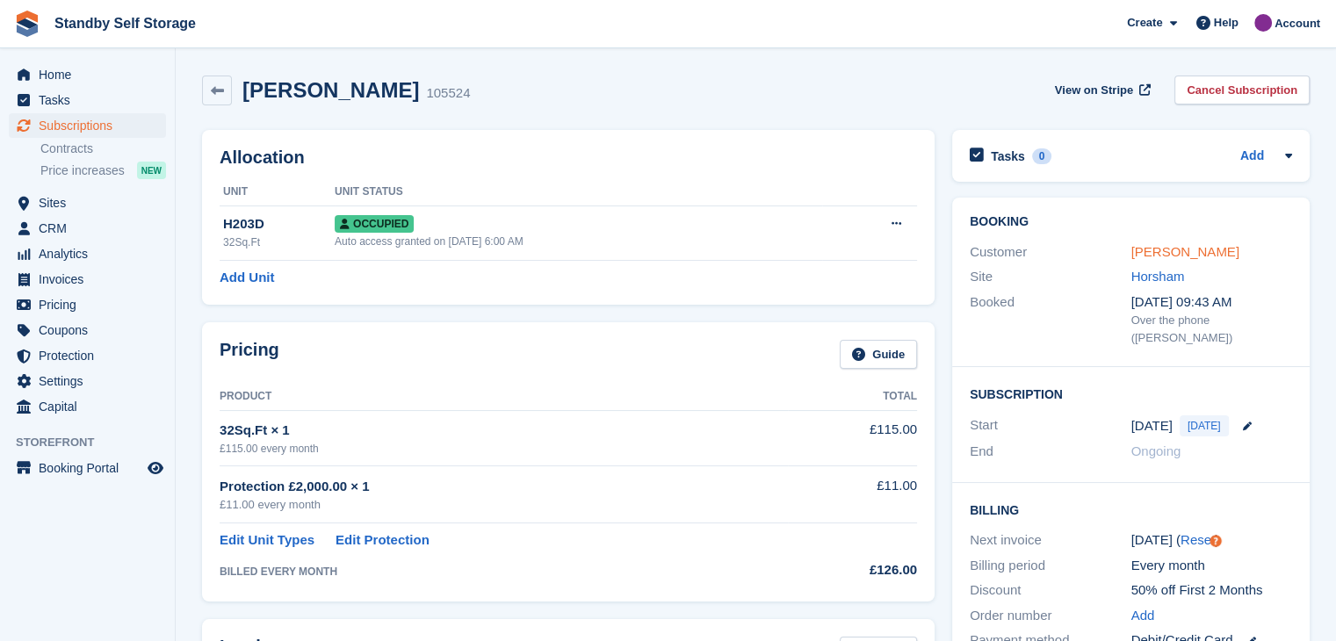
click at [1160, 251] on link "Karl Muzio" at bounding box center [1185, 251] width 108 height 15
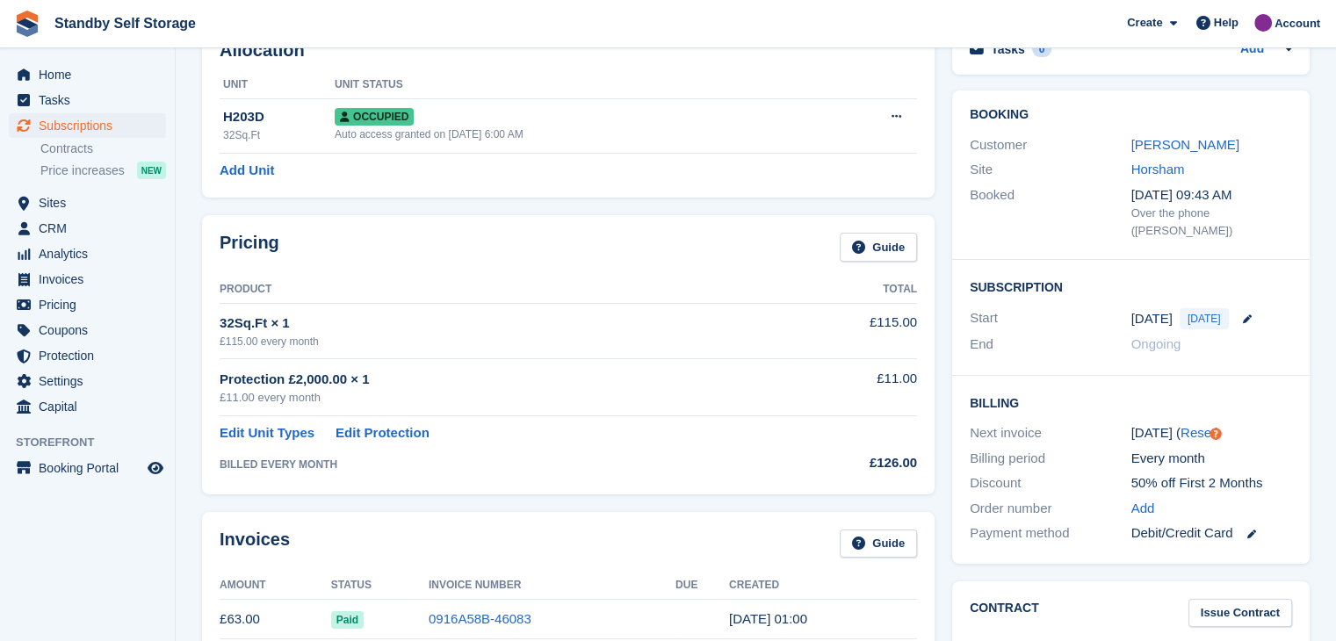
scroll to position [88, 0]
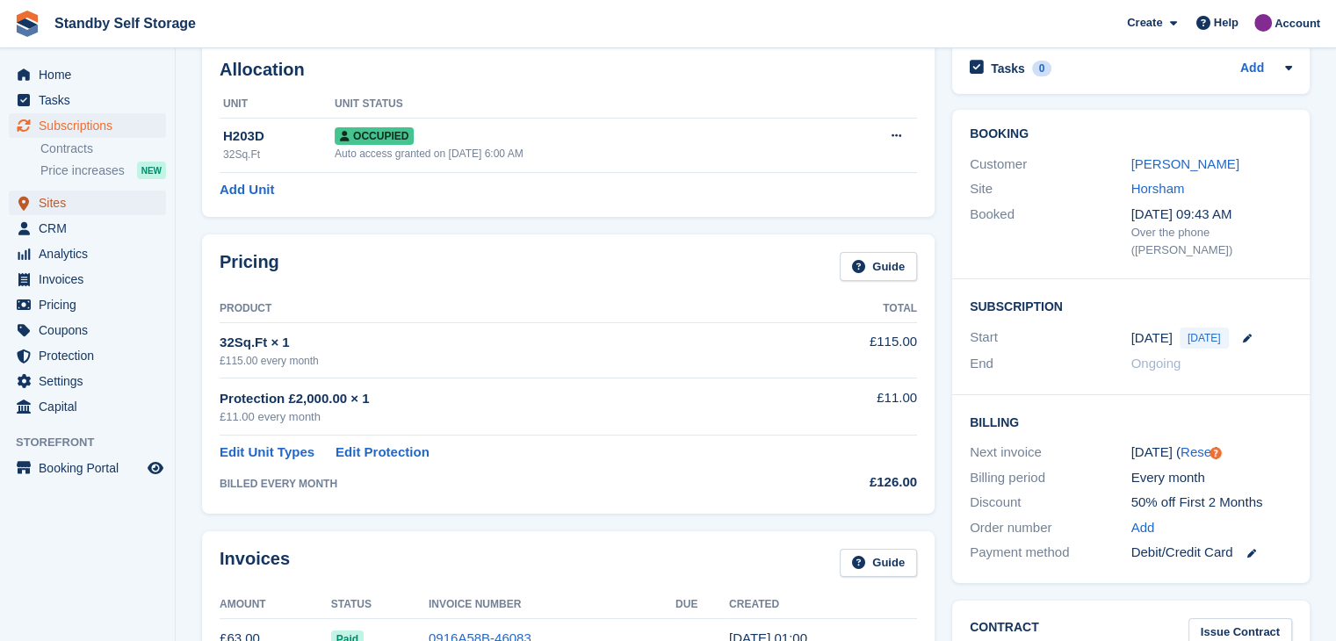
drag, startPoint x: 50, startPoint y: 205, endPoint x: 197, endPoint y: 216, distance: 147.0
click at [50, 205] on span "Sites" at bounding box center [91, 203] width 105 height 25
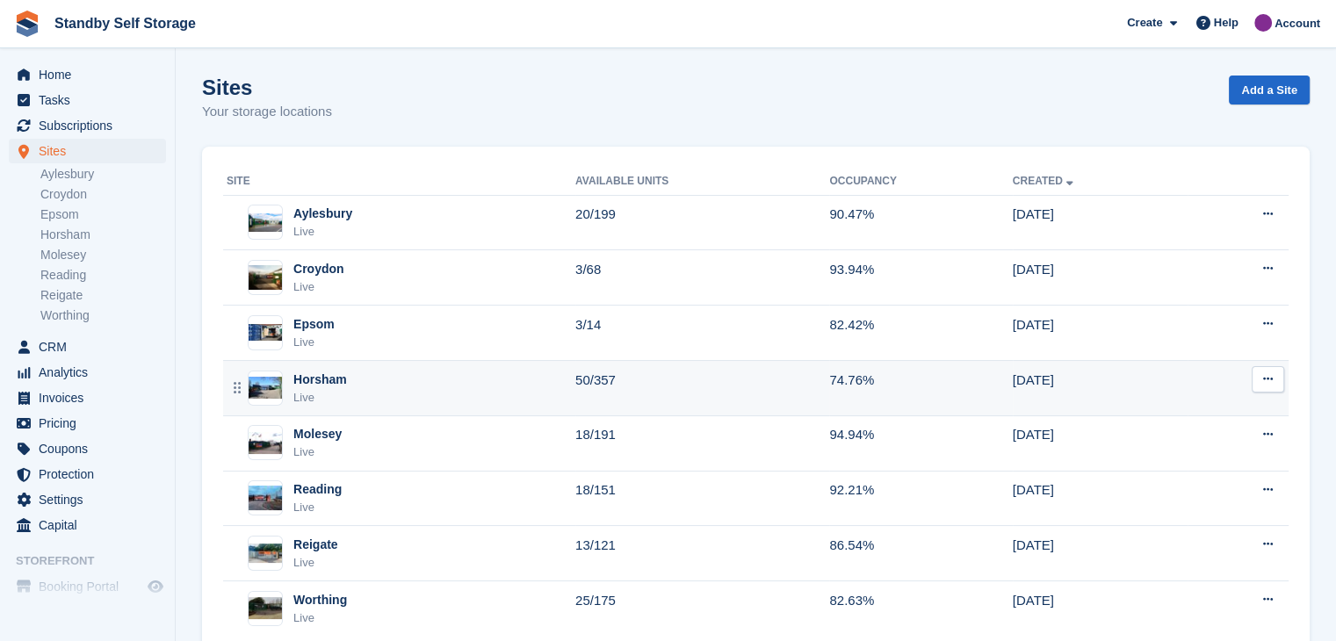
click at [317, 378] on div "Horsham" at bounding box center [320, 380] width 54 height 18
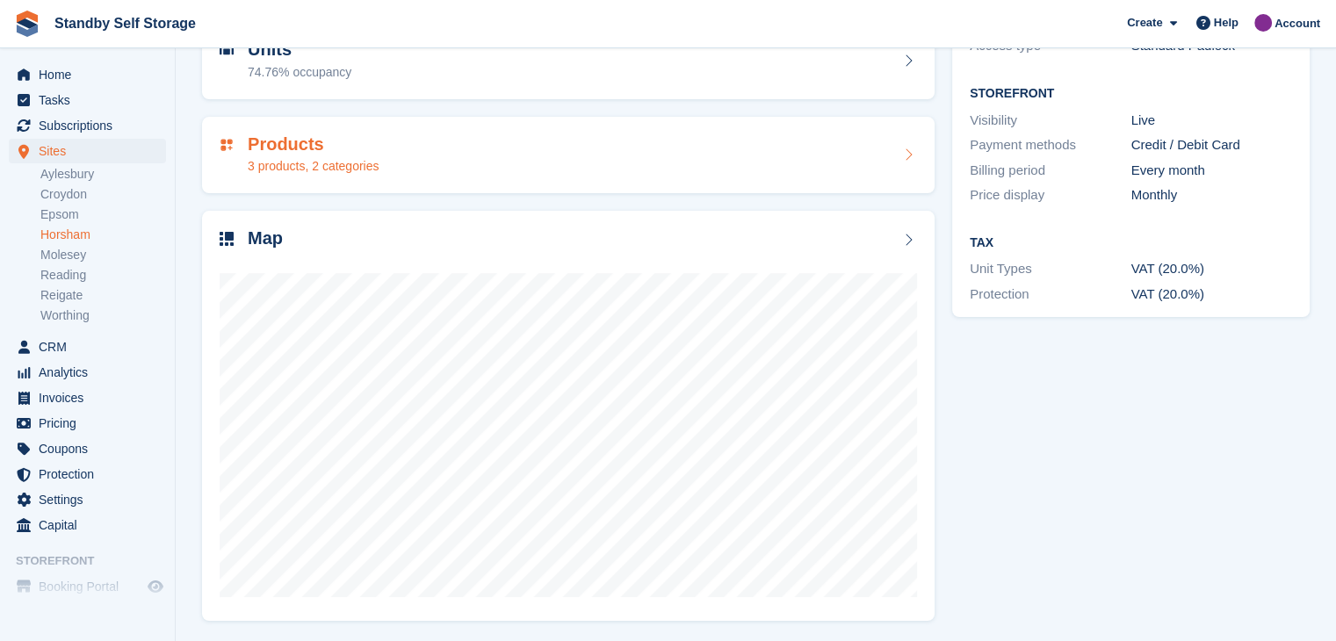
scroll to position [202, 0]
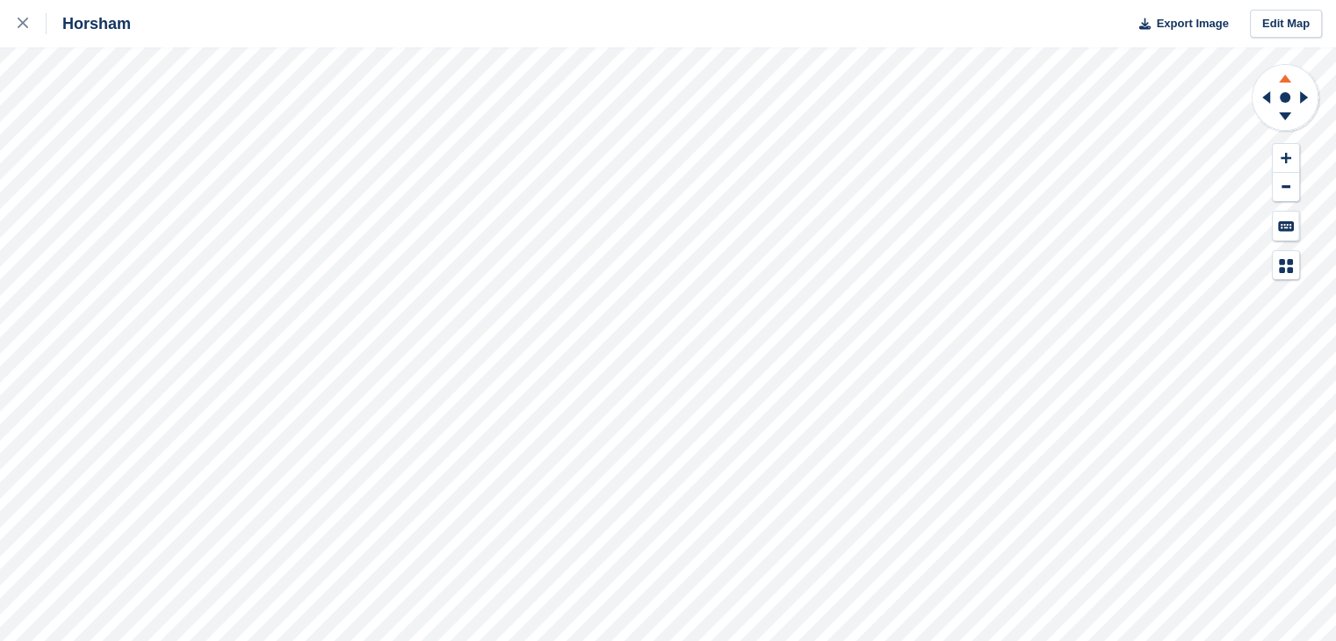
click at [1284, 76] on icon at bounding box center [1285, 79] width 12 height 8
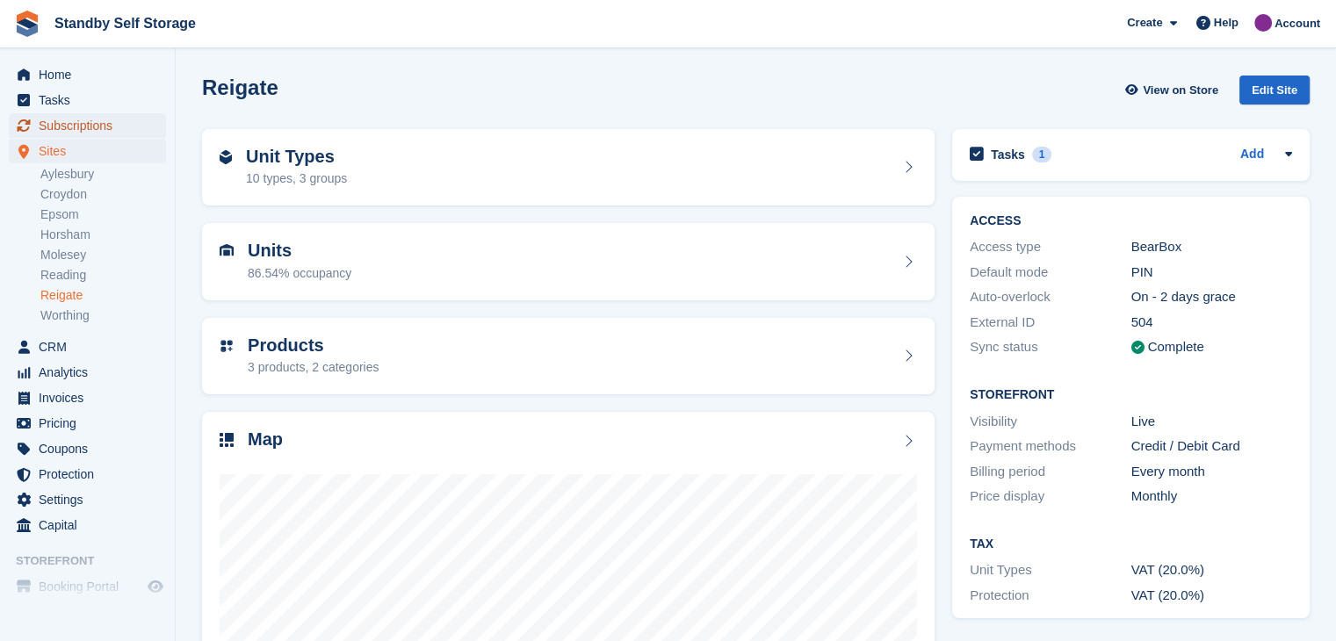
click at [62, 124] on span "Subscriptions" at bounding box center [91, 125] width 105 height 25
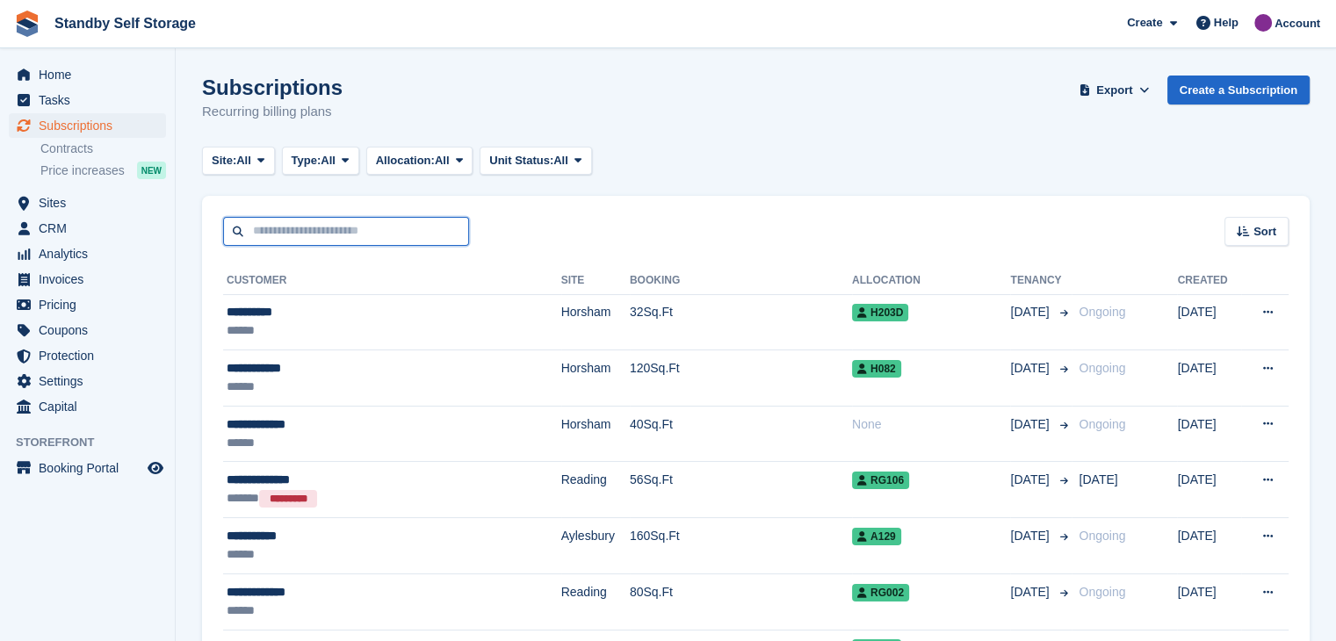
click at [342, 234] on input "text" at bounding box center [346, 231] width 246 height 29
type input "*********"
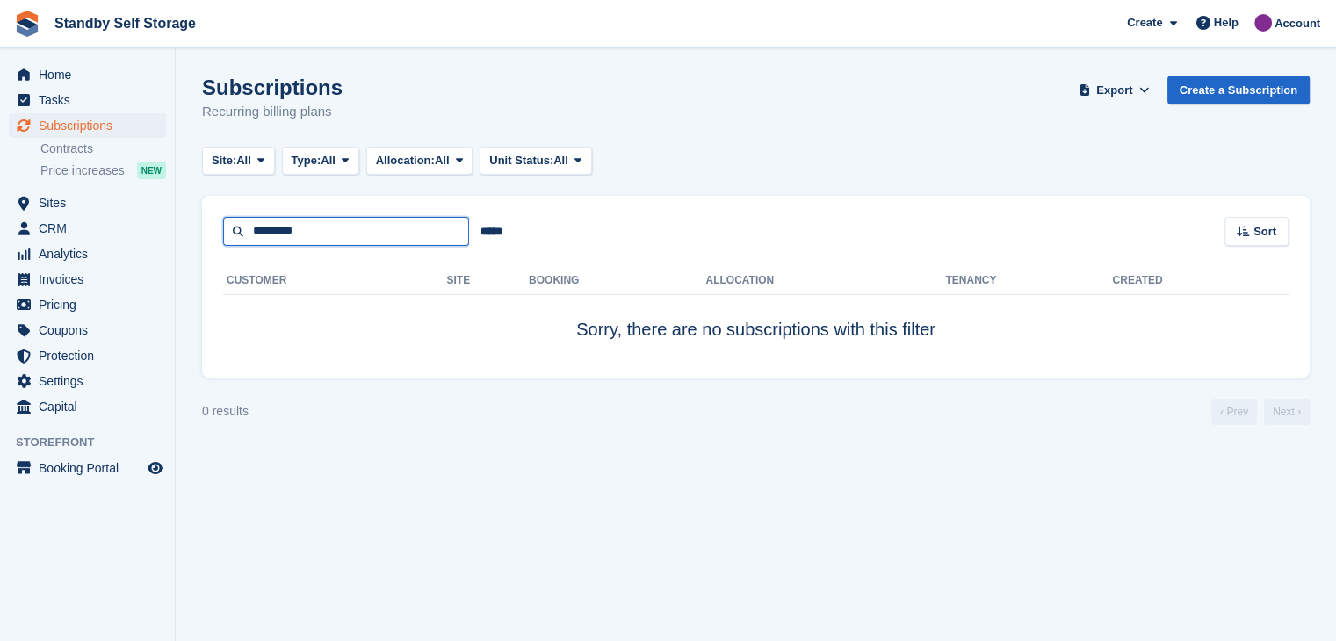
click at [270, 226] on input "*********" at bounding box center [346, 231] width 246 height 29
drag, startPoint x: 349, startPoint y: 230, endPoint x: 146, endPoint y: 219, distance: 203.2
click at [146, 219] on div "Home Tasks Subscriptions Subscriptions Subscriptions Contracts Price increases …" at bounding box center [668, 320] width 1336 height 641
type input "****"
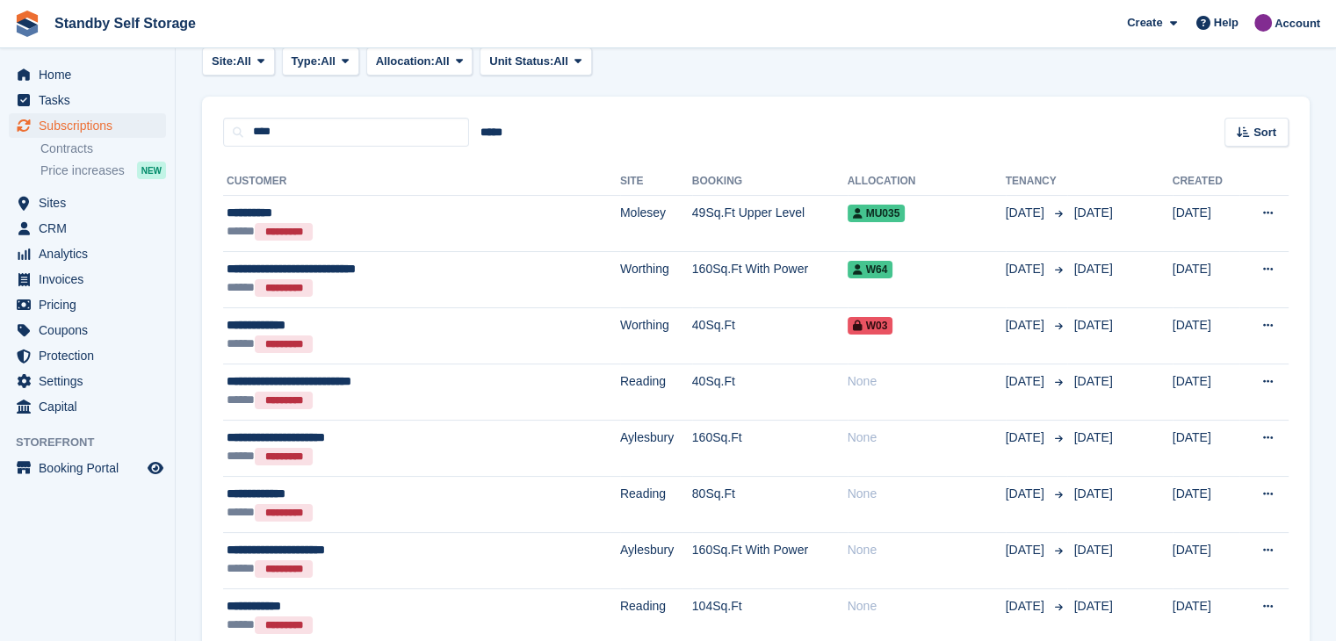
scroll to position [95, 0]
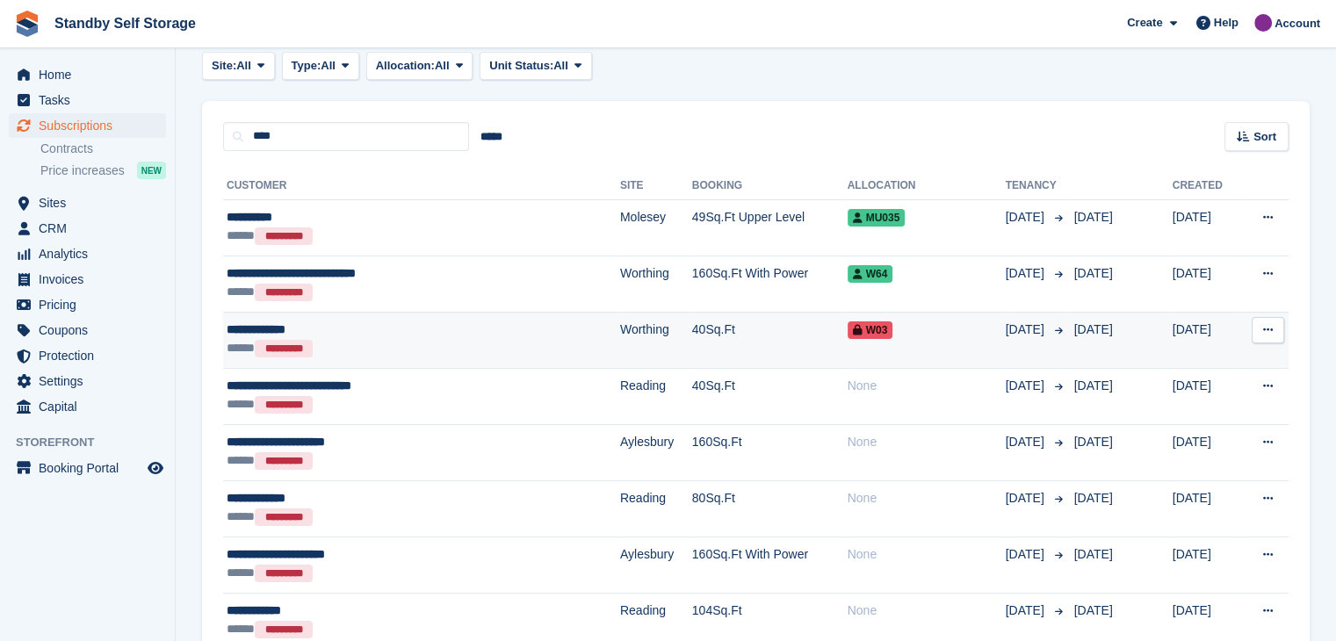
click at [281, 328] on div "**********" at bounding box center [373, 330] width 293 height 18
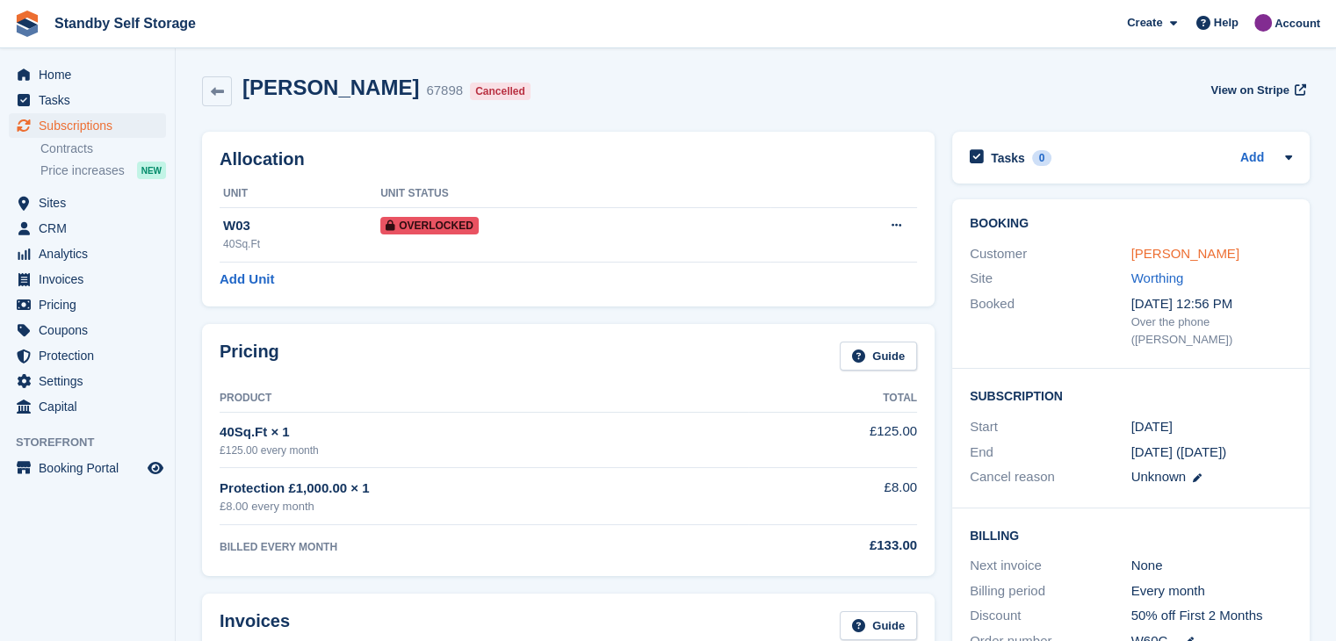
click at [1159, 252] on link "[PERSON_NAME]" at bounding box center [1185, 253] width 108 height 15
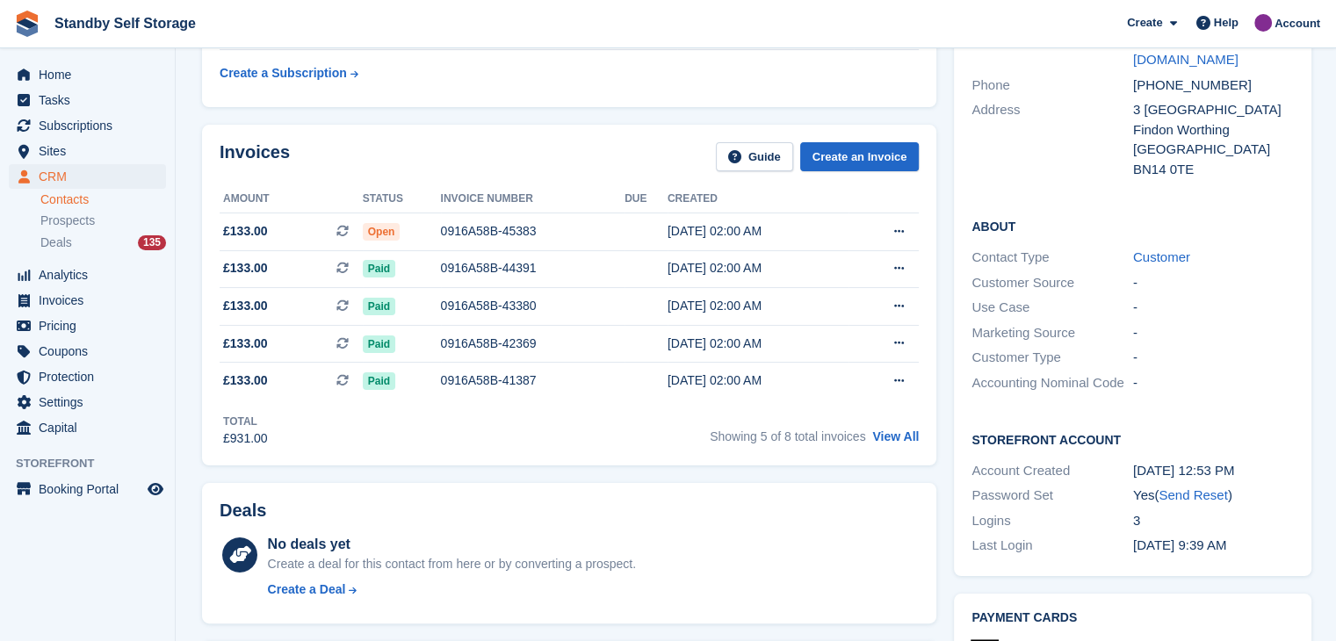
scroll to position [88, 0]
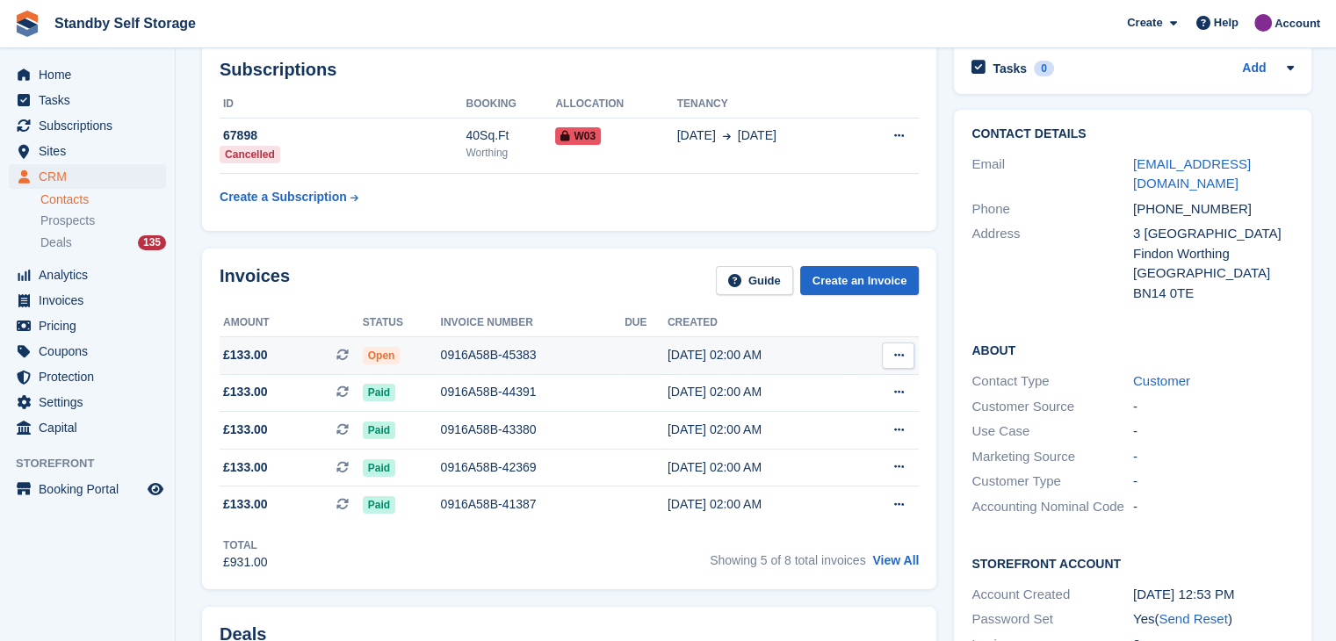
click at [893, 355] on icon at bounding box center [898, 354] width 10 height 11
click at [810, 415] on p "View on Stripe" at bounding box center [829, 415] width 153 height 28
click at [897, 352] on icon at bounding box center [898, 354] width 10 height 11
click at [898, 353] on icon at bounding box center [898, 354] width 10 height 11
click at [764, 413] on p "View on Stripe" at bounding box center [829, 415] width 153 height 28
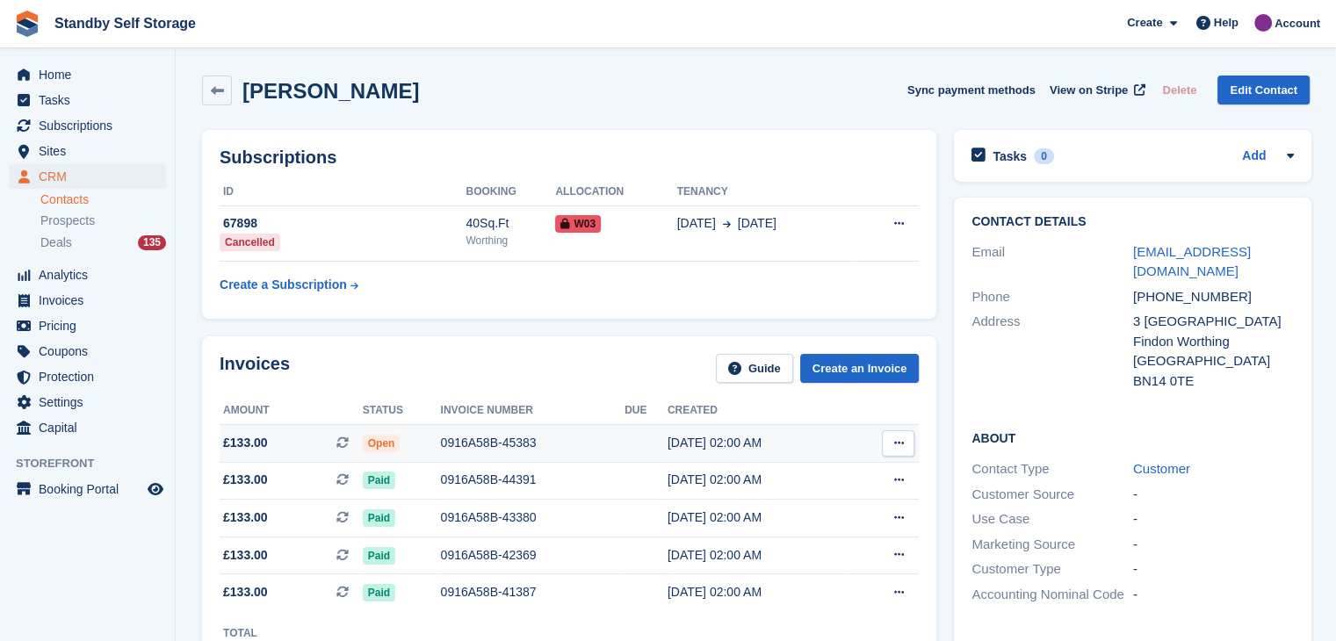
click at [903, 443] on button at bounding box center [898, 443] width 32 height 26
click at [796, 501] on p "View on Stripe" at bounding box center [829, 503] width 153 height 28
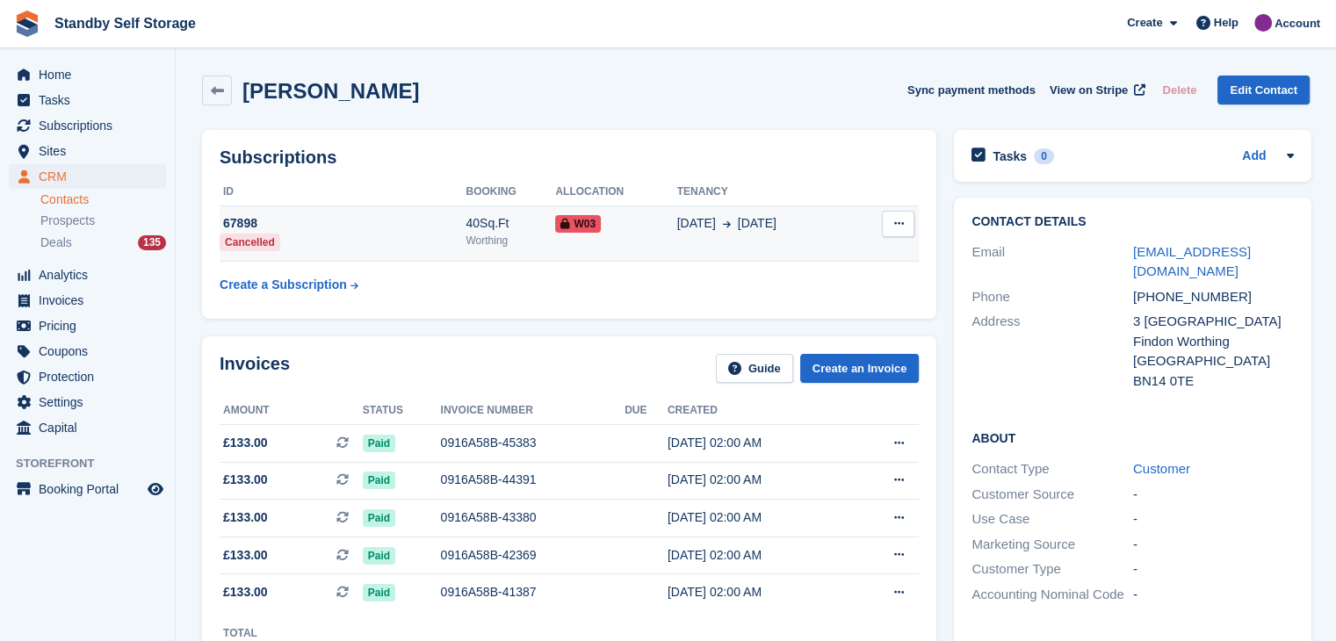
click at [904, 221] on button at bounding box center [898, 224] width 32 height 26
click at [817, 220] on div "08 Jan 1 Sep" at bounding box center [765, 223] width 176 height 18
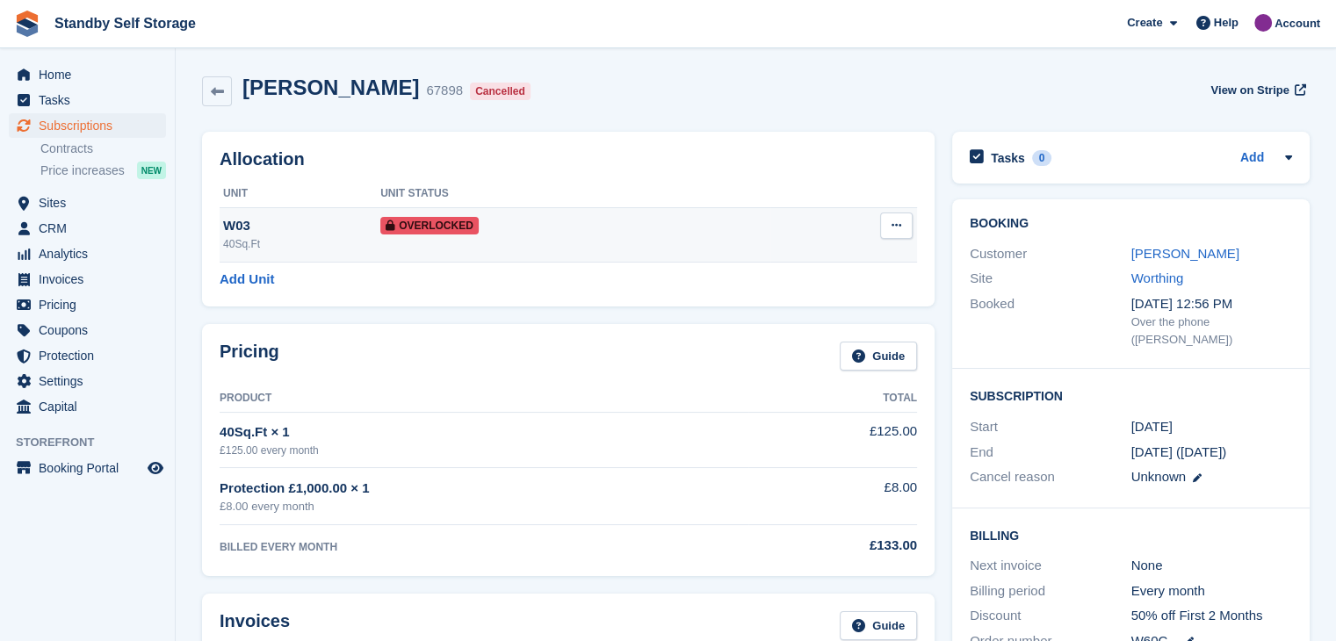
click at [889, 219] on button at bounding box center [896, 226] width 32 height 26
click at [770, 256] on p "Remove Overlock" at bounding box center [828, 260] width 153 height 23
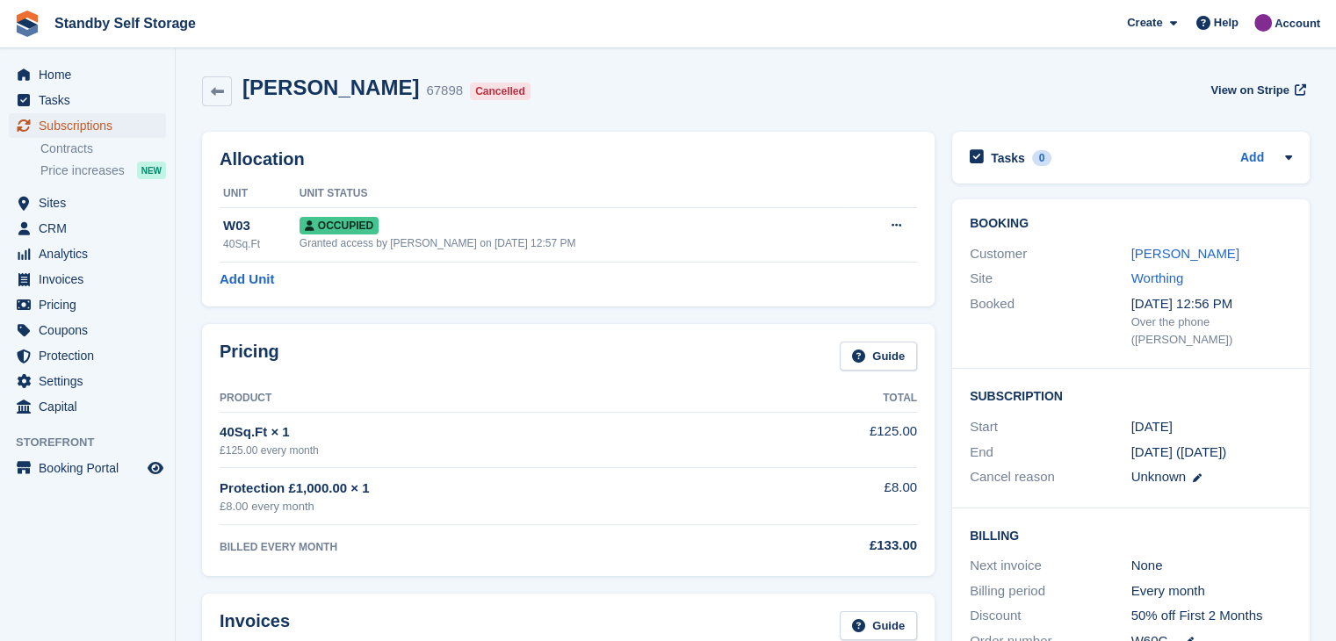
click at [59, 124] on span "Subscriptions" at bounding box center [91, 125] width 105 height 25
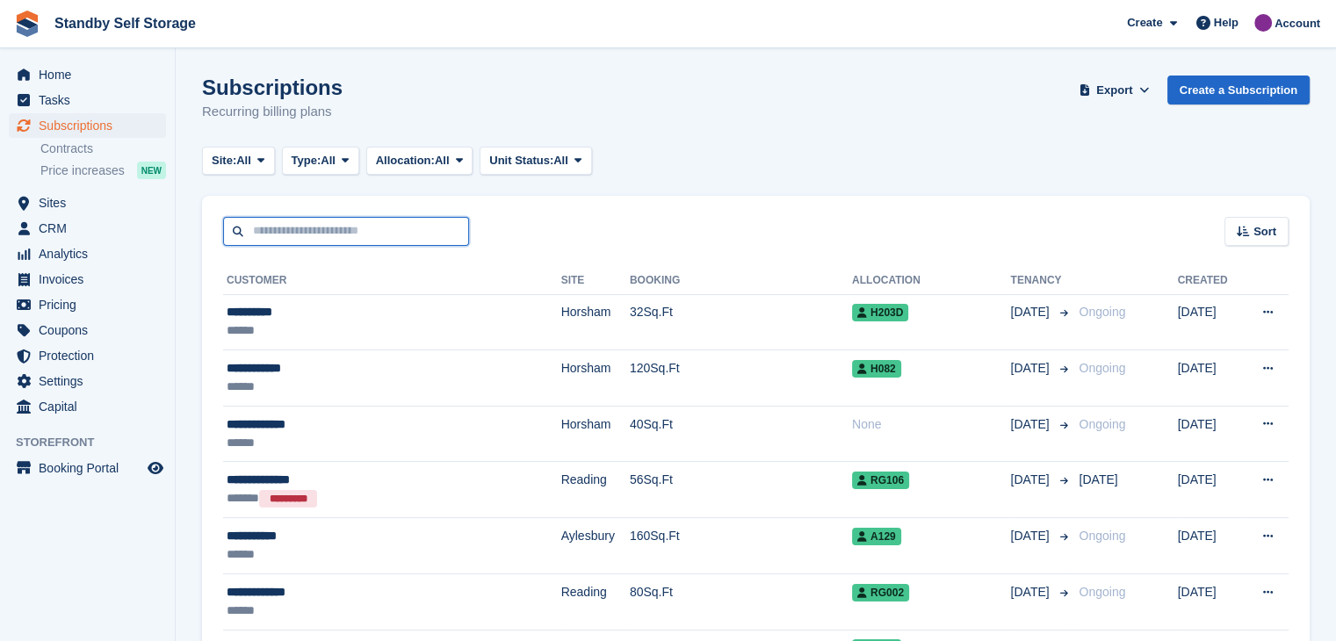
click at [323, 233] on input "text" at bounding box center [346, 231] width 246 height 29
type input "*********"
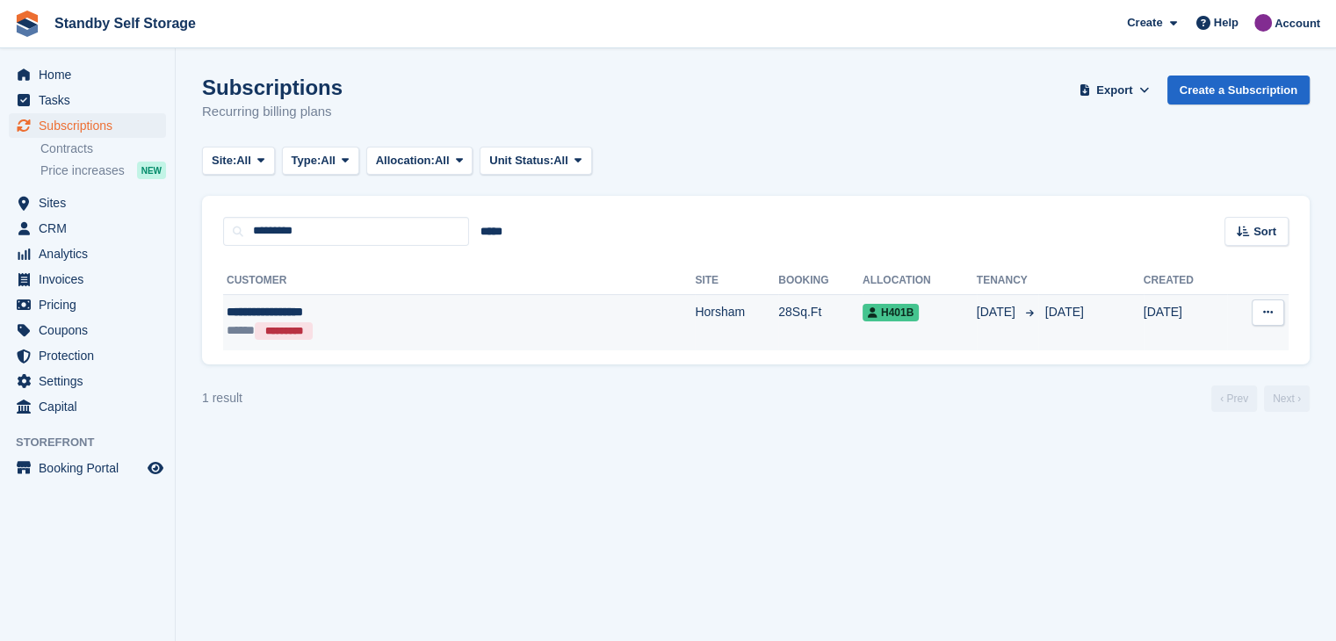
click at [247, 314] on div "**********" at bounding box center [366, 312] width 279 height 18
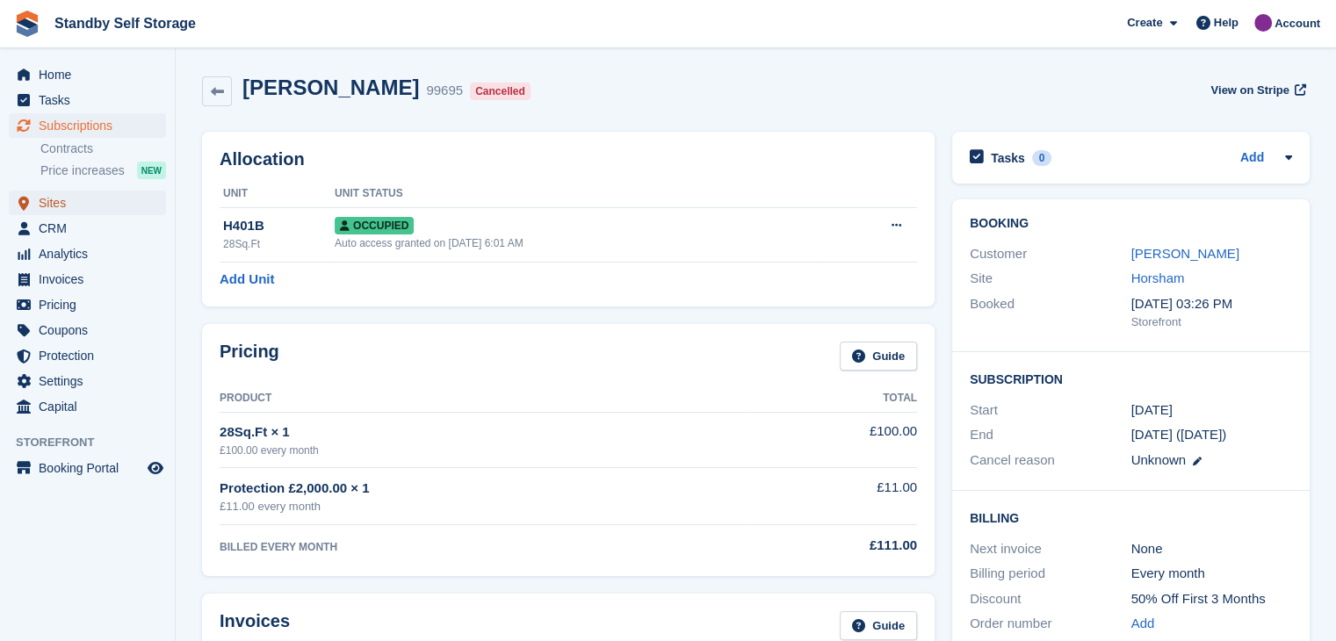
click at [50, 203] on span "Sites" at bounding box center [91, 203] width 105 height 25
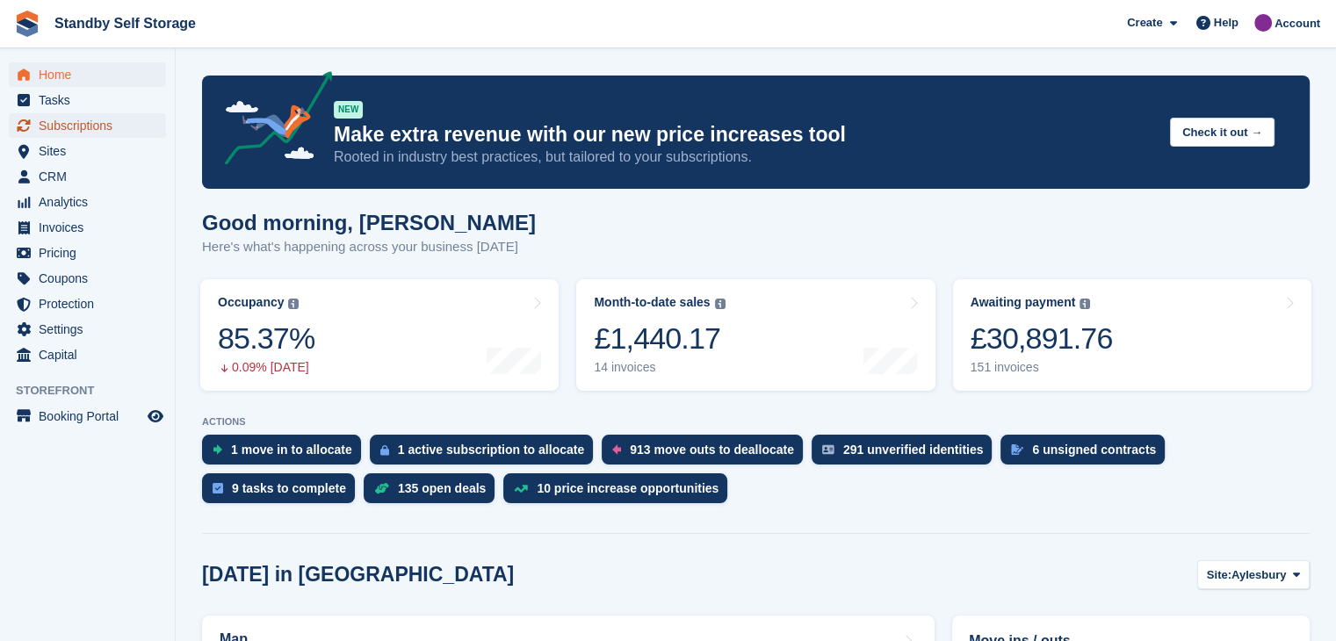
click at [68, 126] on span "Subscriptions" at bounding box center [91, 125] width 105 height 25
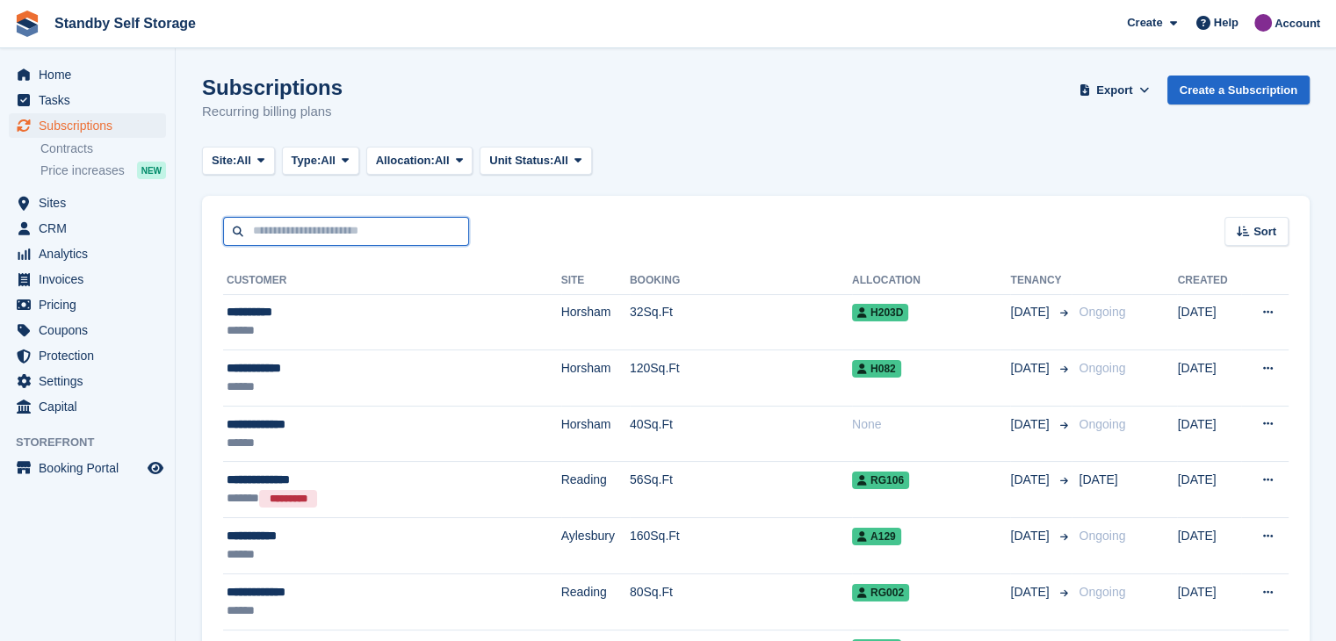
click at [311, 236] on input "text" at bounding box center [346, 231] width 246 height 29
type input "*"
type input "*********"
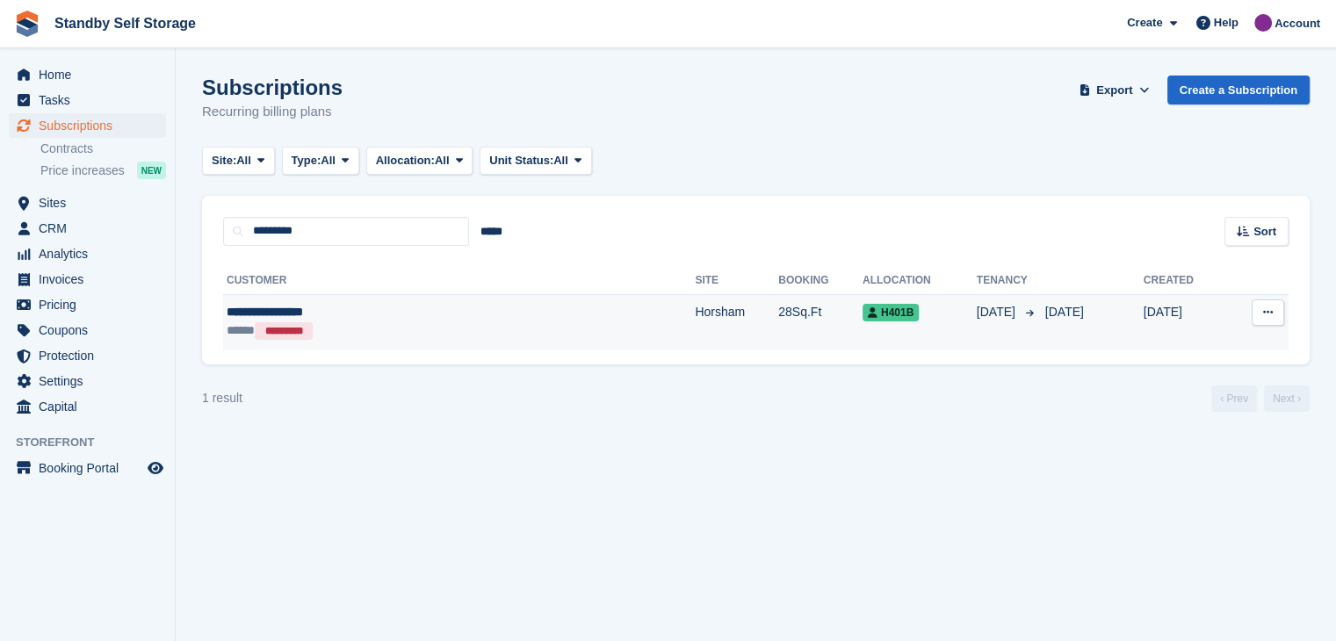
click at [250, 309] on div "**********" at bounding box center [366, 312] width 279 height 18
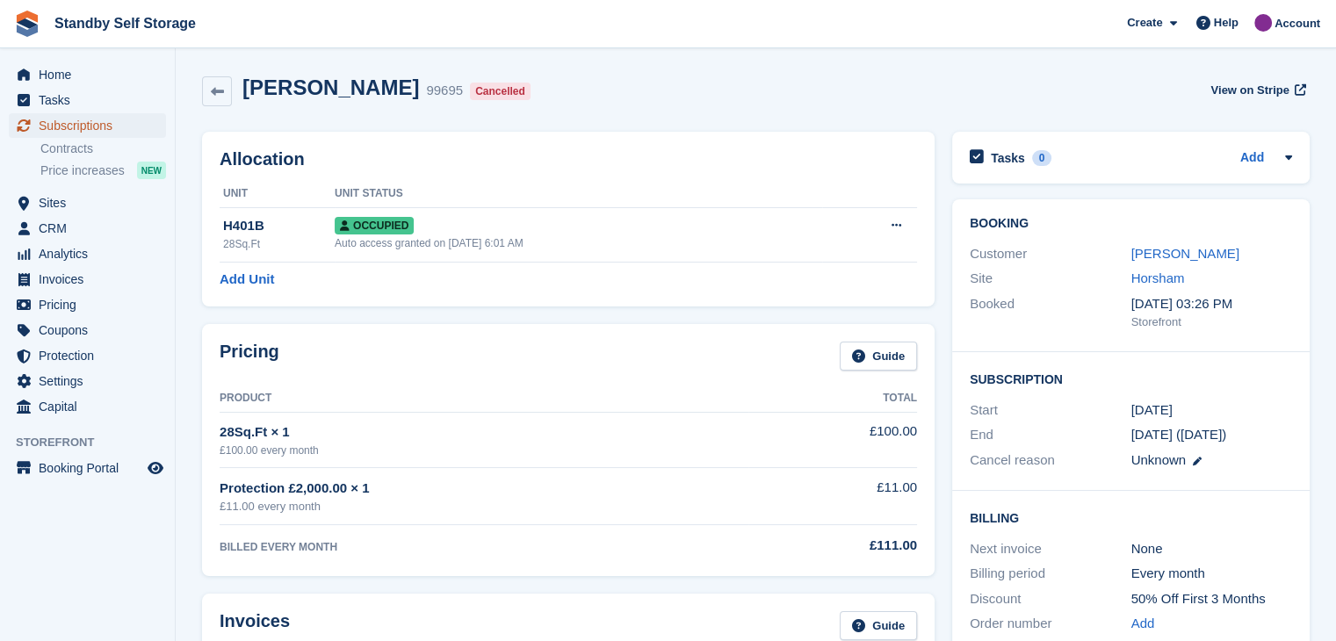
click at [46, 120] on span "Subscriptions" at bounding box center [91, 125] width 105 height 25
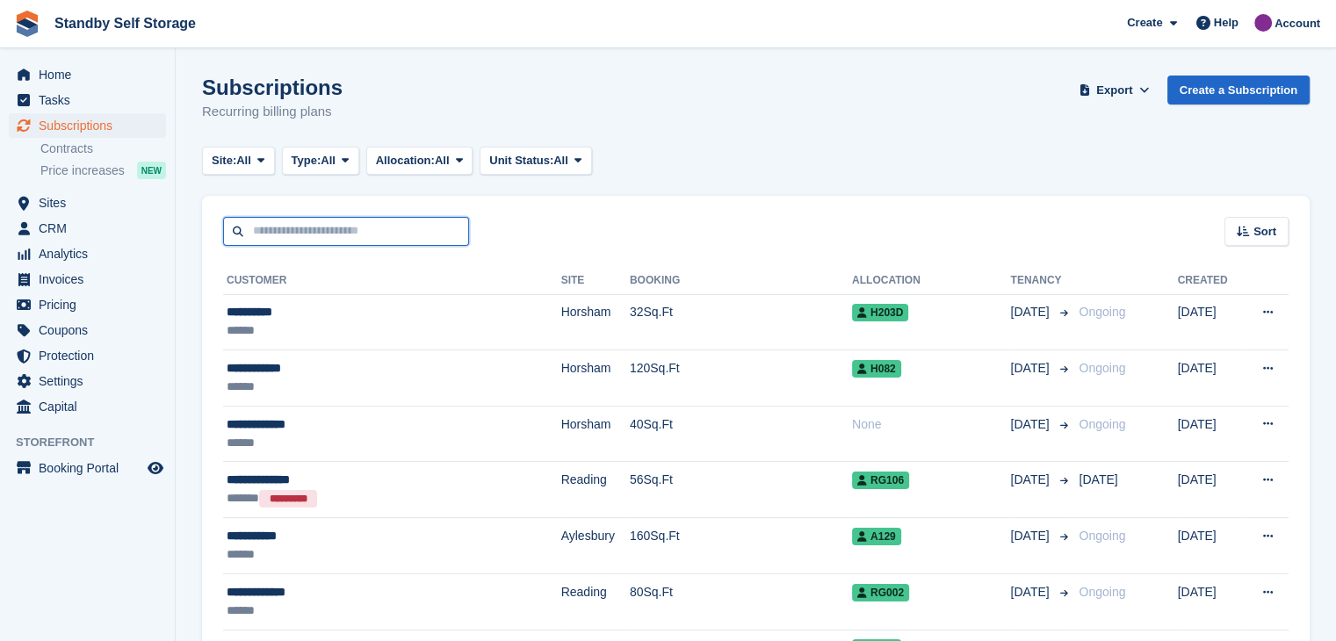
click at [292, 231] on input "text" at bounding box center [346, 231] width 246 height 29
type input "*****"
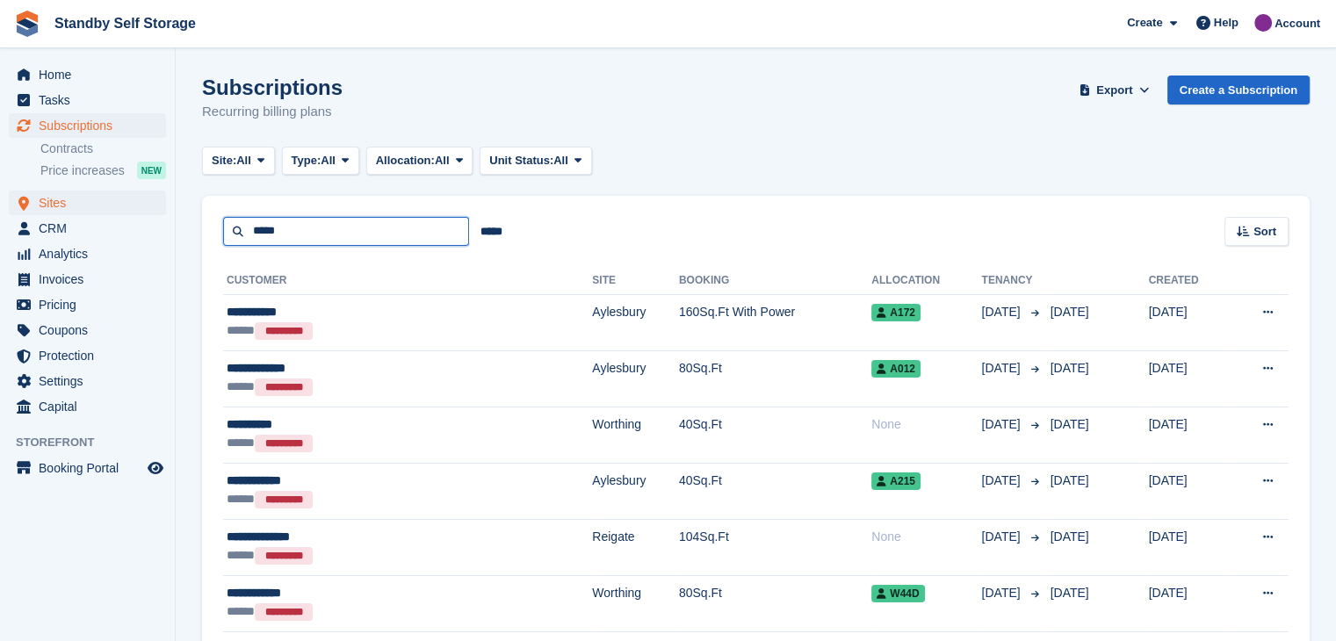
drag, startPoint x: 286, startPoint y: 232, endPoint x: 133, endPoint y: 200, distance: 156.9
type input "*********"
